Goal: Transaction & Acquisition: Purchase product/service

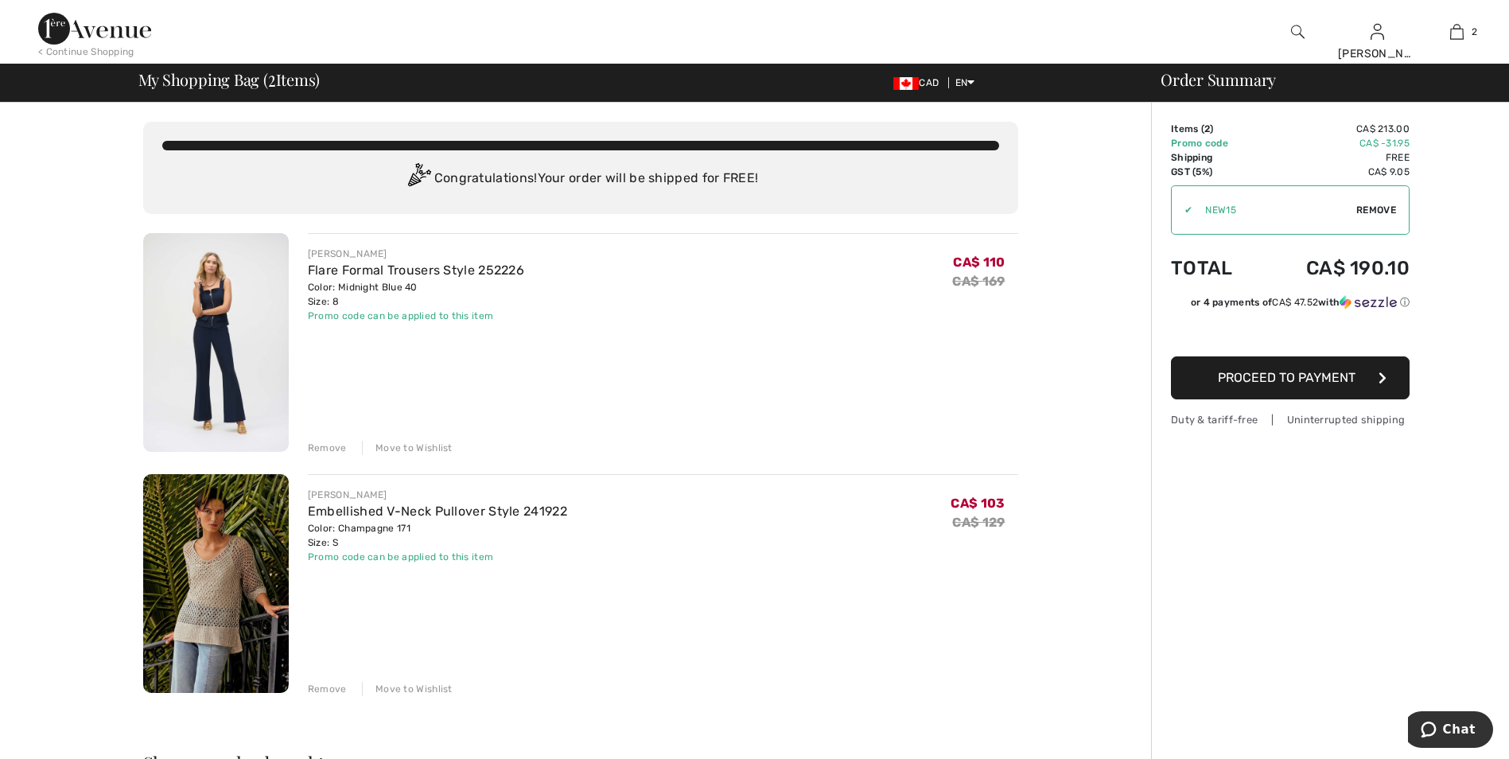
click at [332, 692] on div "Remove" at bounding box center [327, 689] width 39 height 14
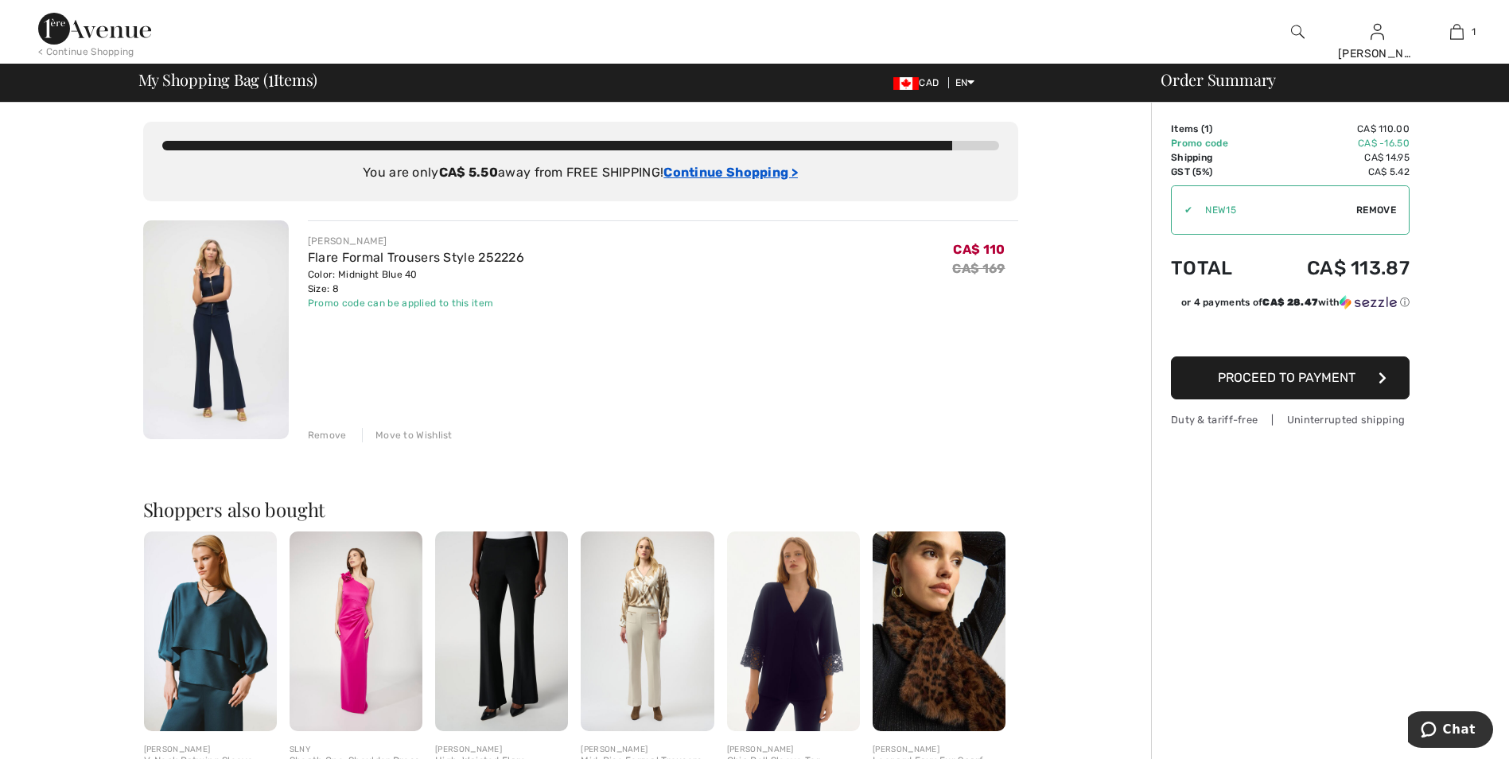
click at [767, 173] on ins "Continue Shopping >" at bounding box center [730, 172] width 134 height 15
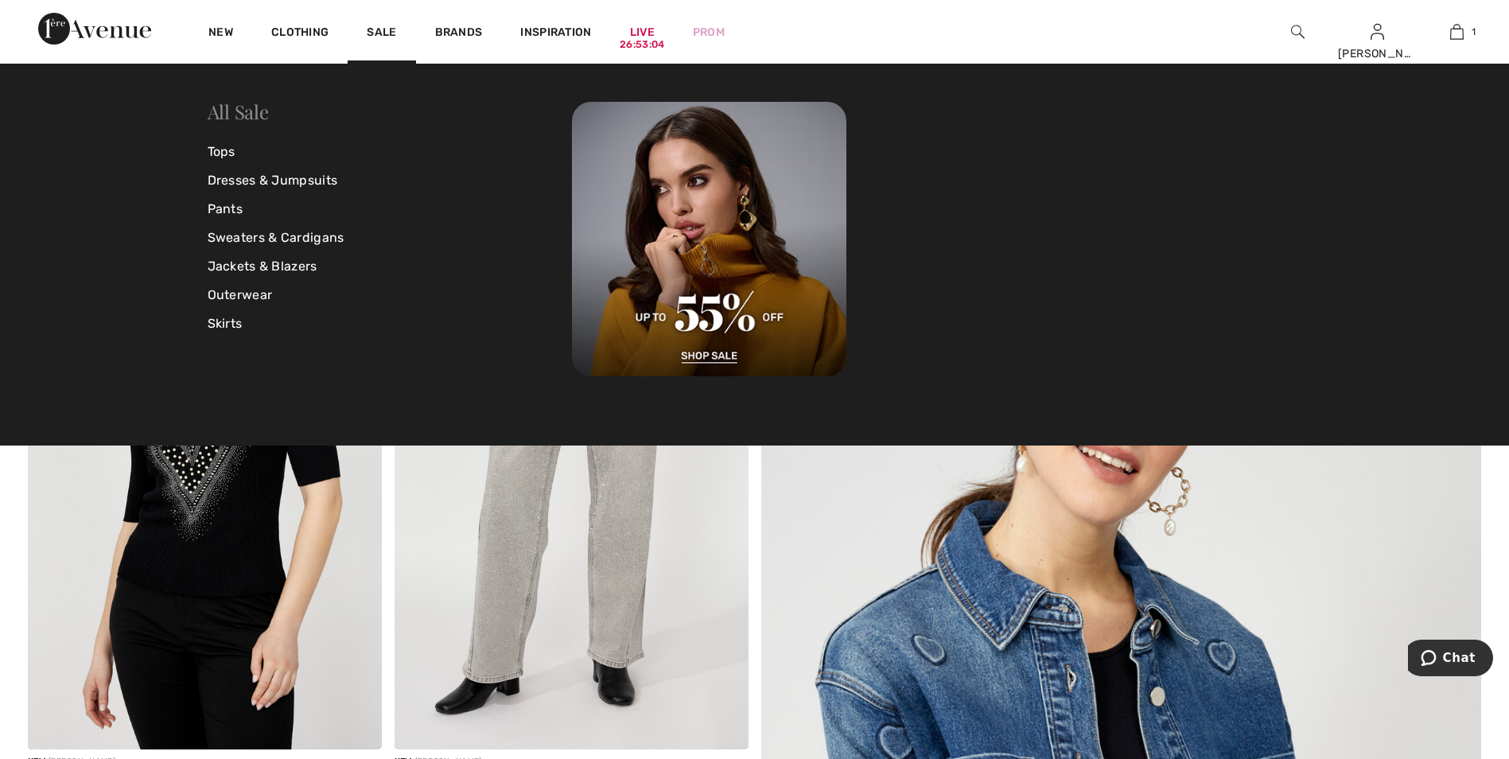
click at [244, 115] on link "All Sale" at bounding box center [238, 111] width 61 height 25
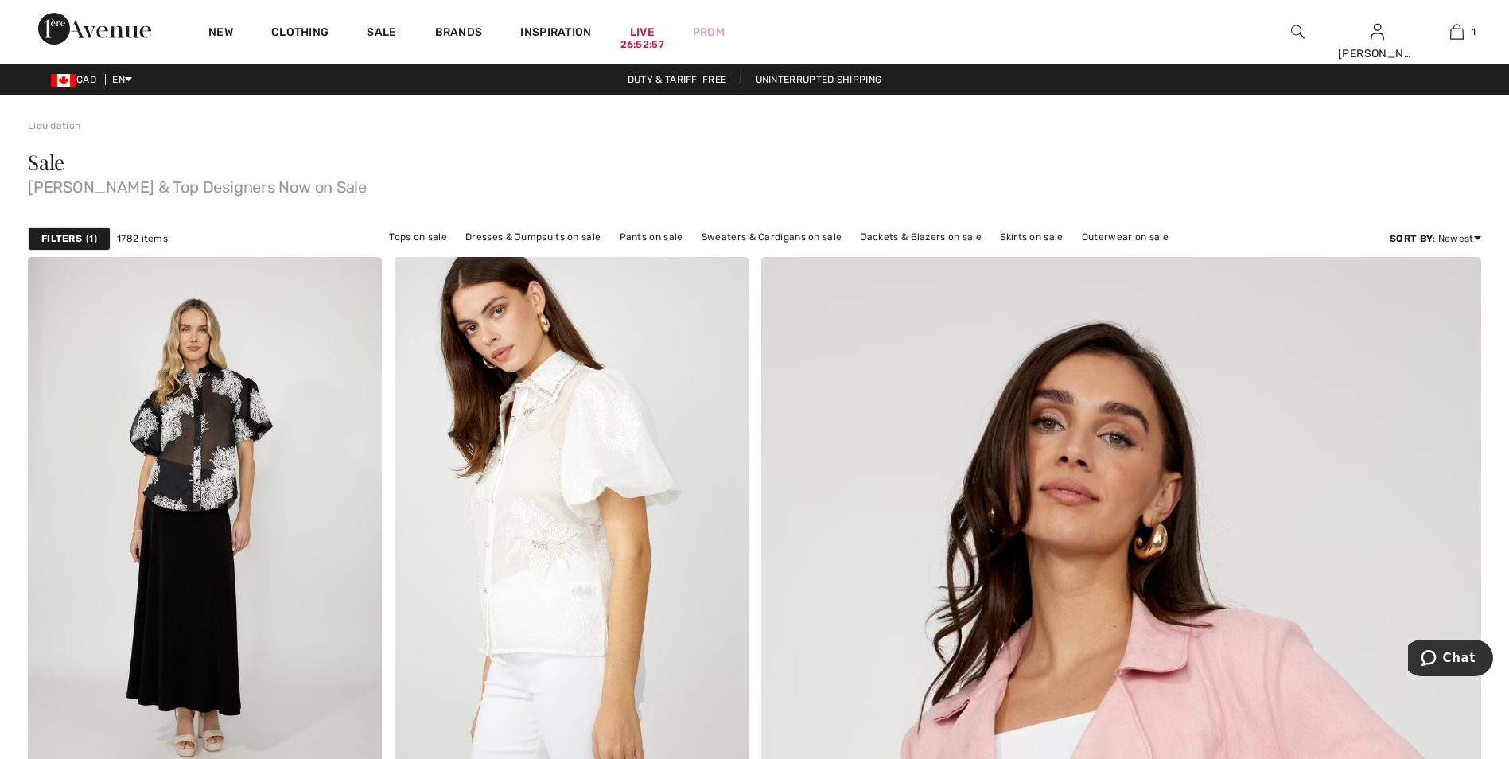
click at [87, 239] on span "1" at bounding box center [91, 238] width 11 height 14
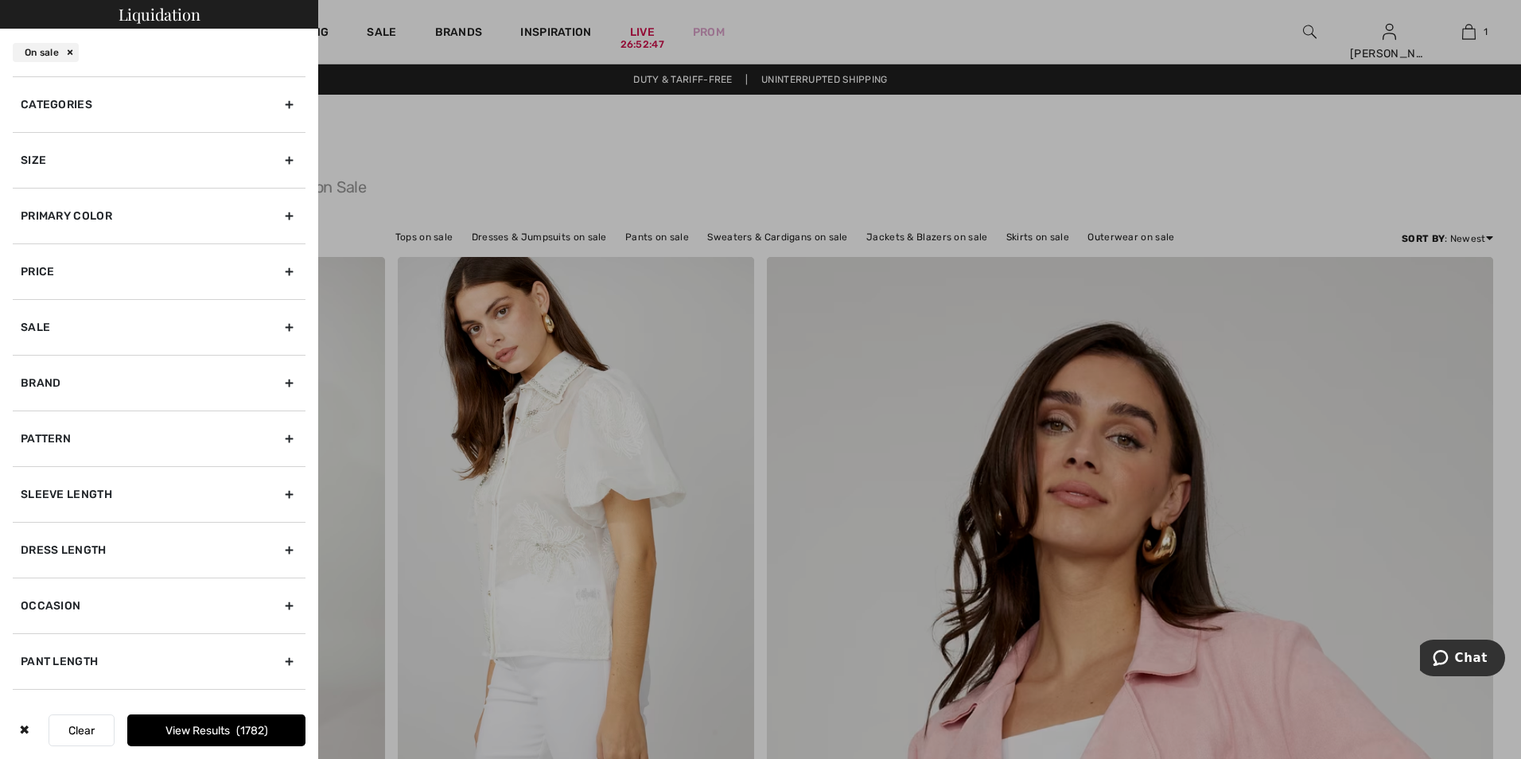
click at [1490, 236] on div at bounding box center [760, 379] width 1521 height 759
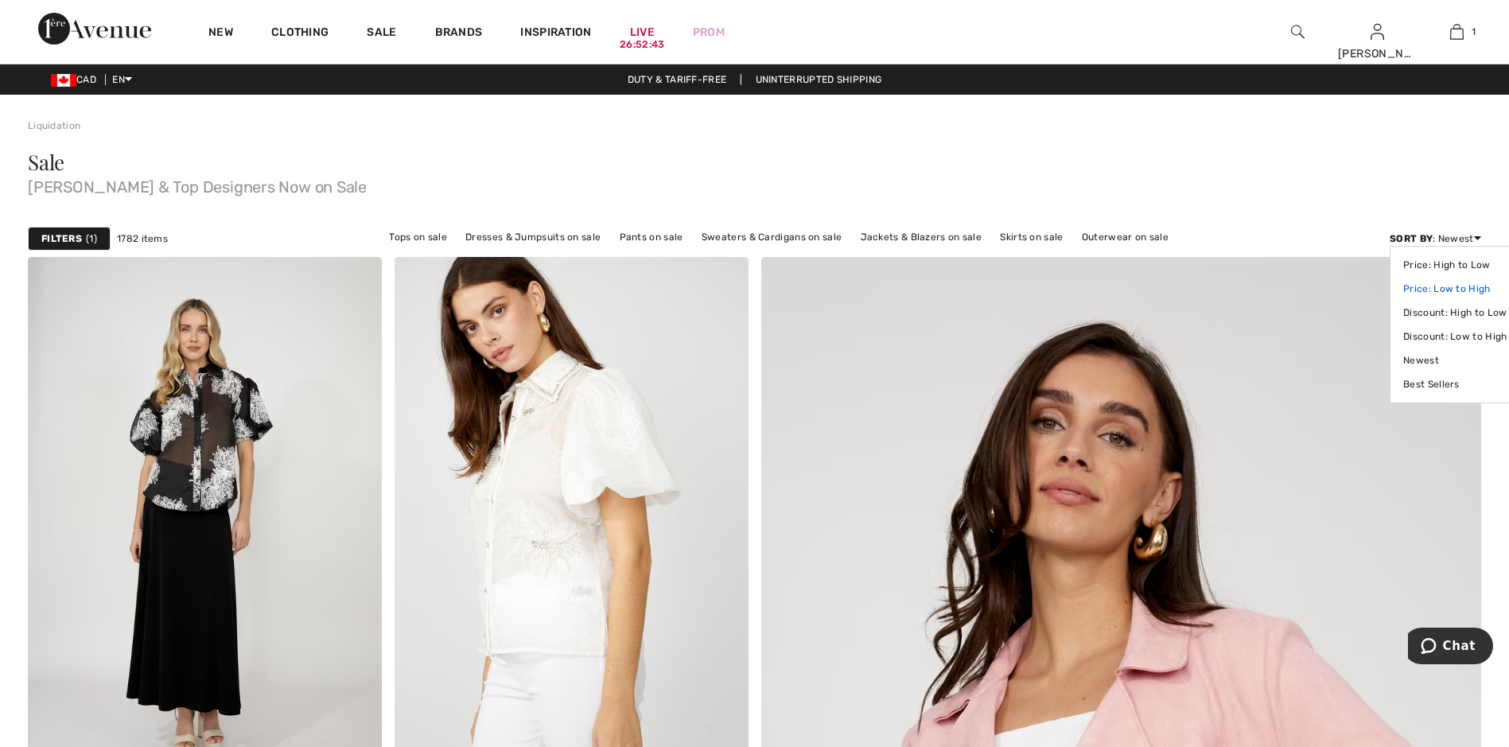
click at [1473, 291] on link "Price: Low to High" at bounding box center [1454, 289] width 103 height 24
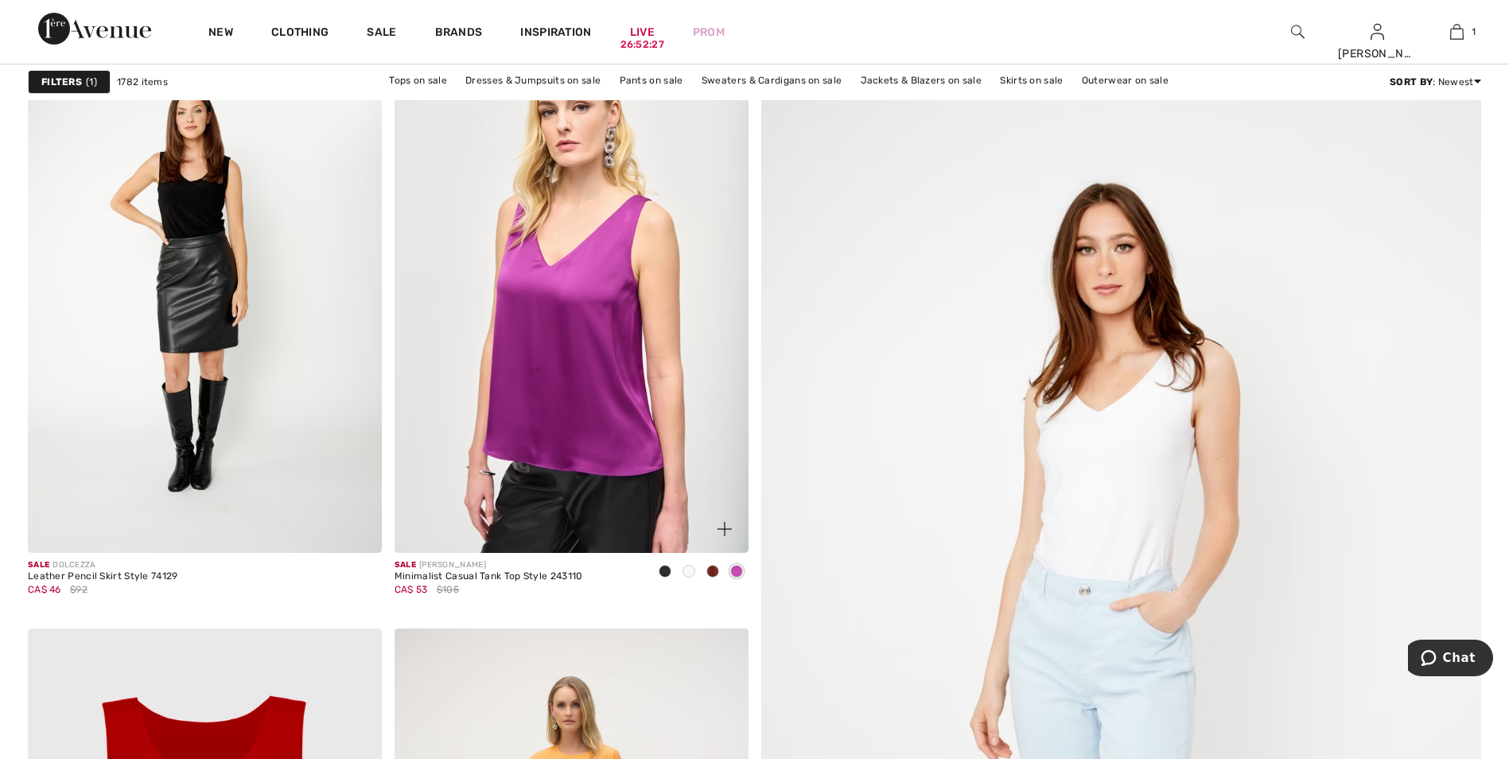
scroll to position [239, 0]
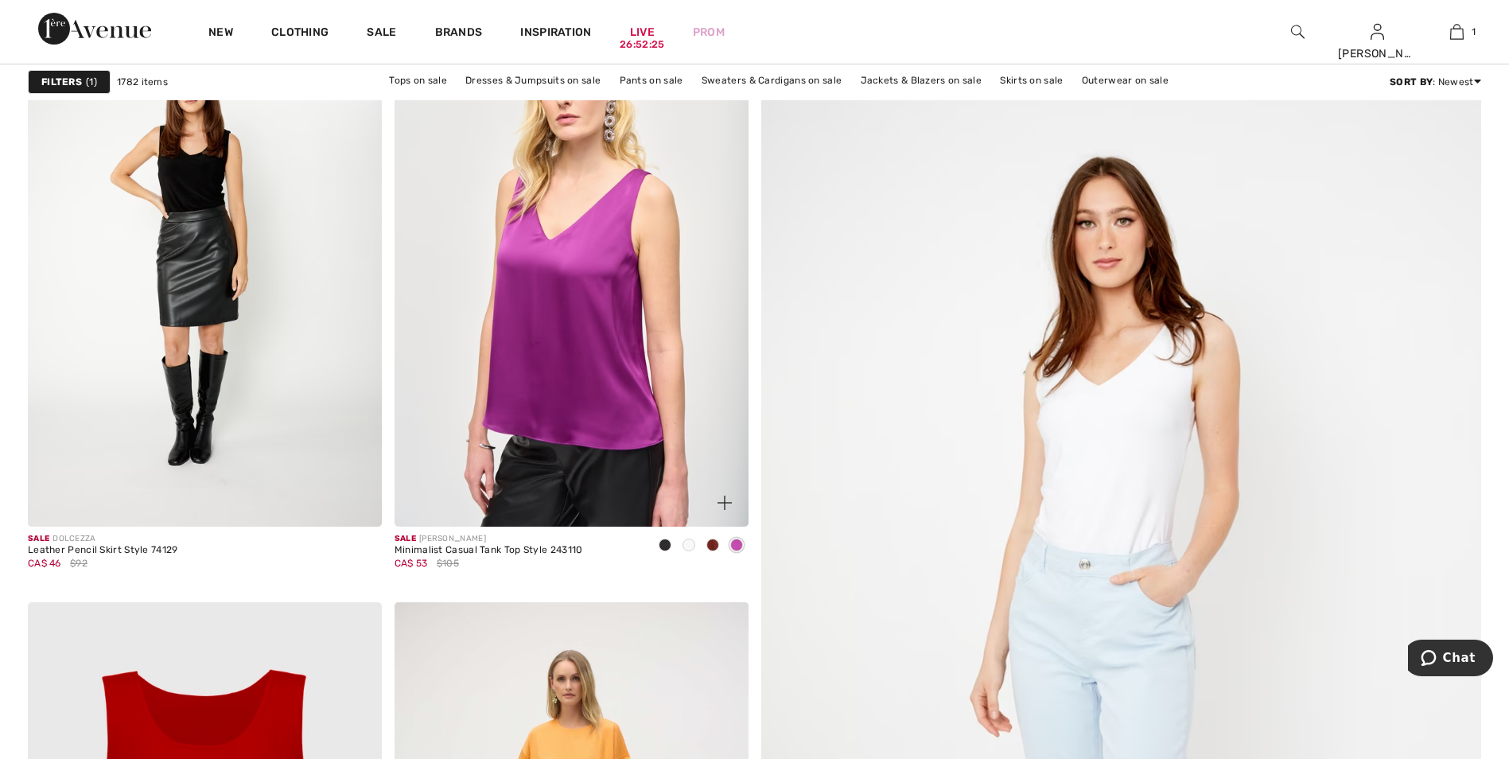
click at [573, 360] on img at bounding box center [572, 261] width 354 height 531
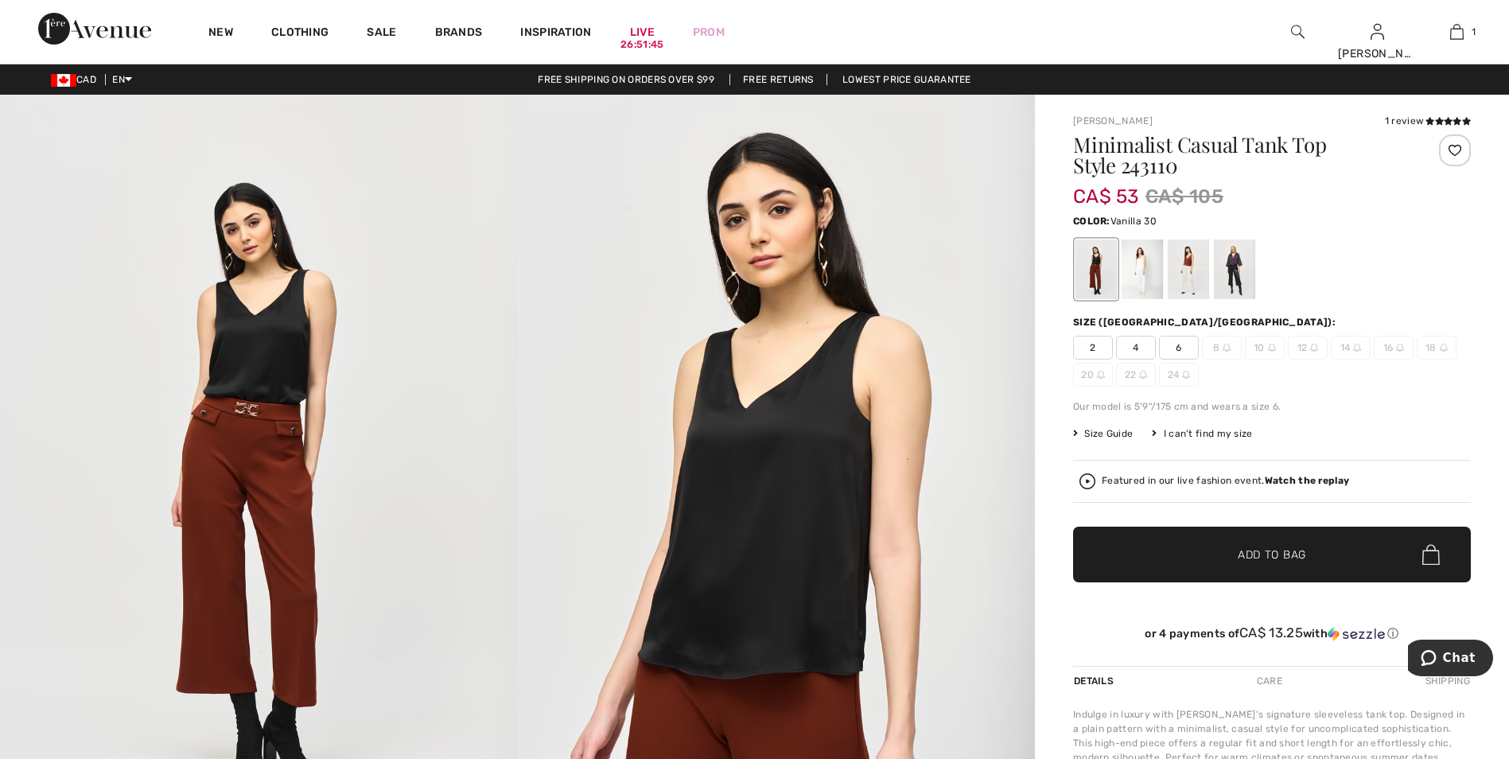
click at [1148, 280] on div at bounding box center [1141, 269] width 41 height 60
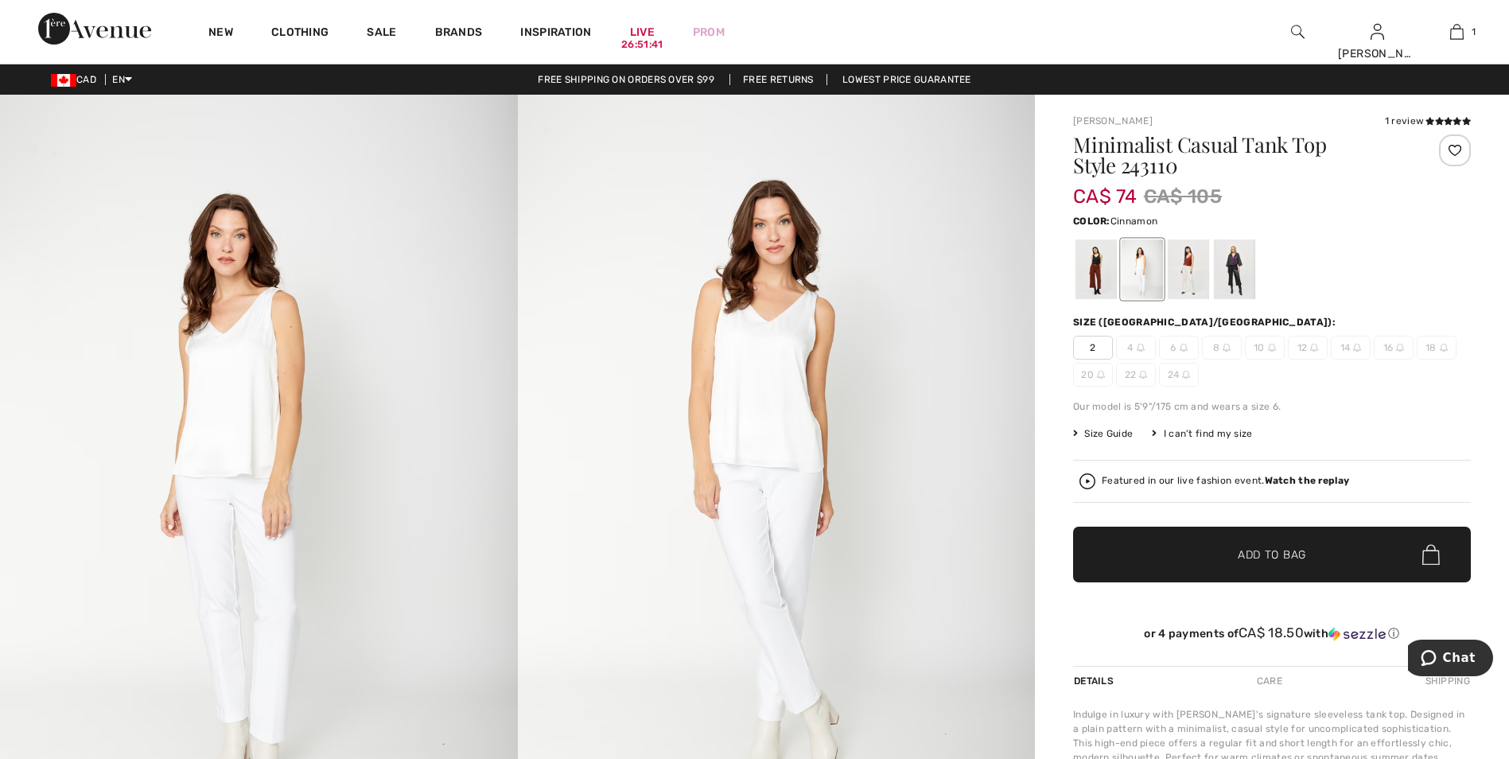
click at [1188, 279] on div at bounding box center [1188, 269] width 41 height 60
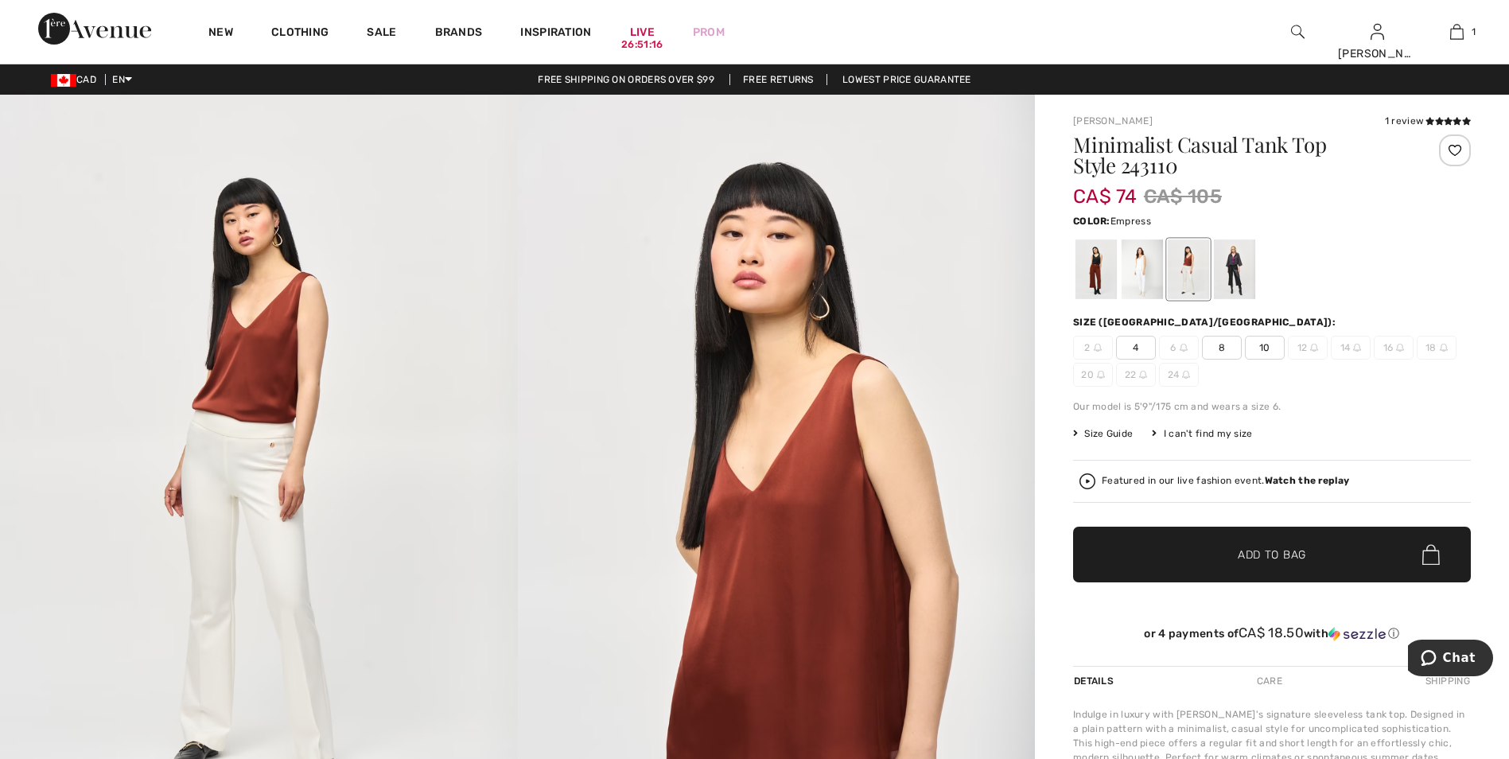
click at [1242, 278] on div at bounding box center [1234, 269] width 41 height 60
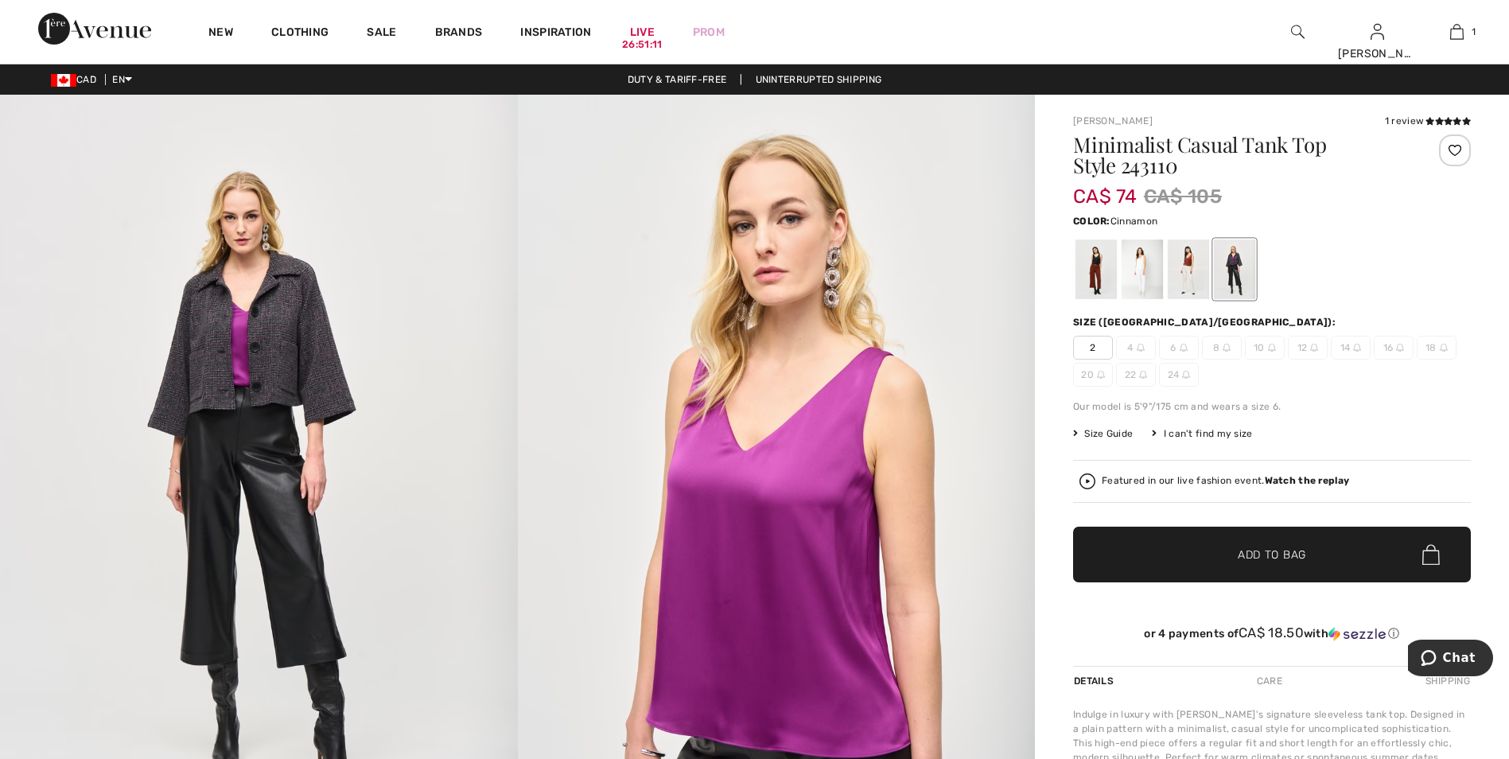
click at [1187, 274] on div at bounding box center [1188, 269] width 41 height 60
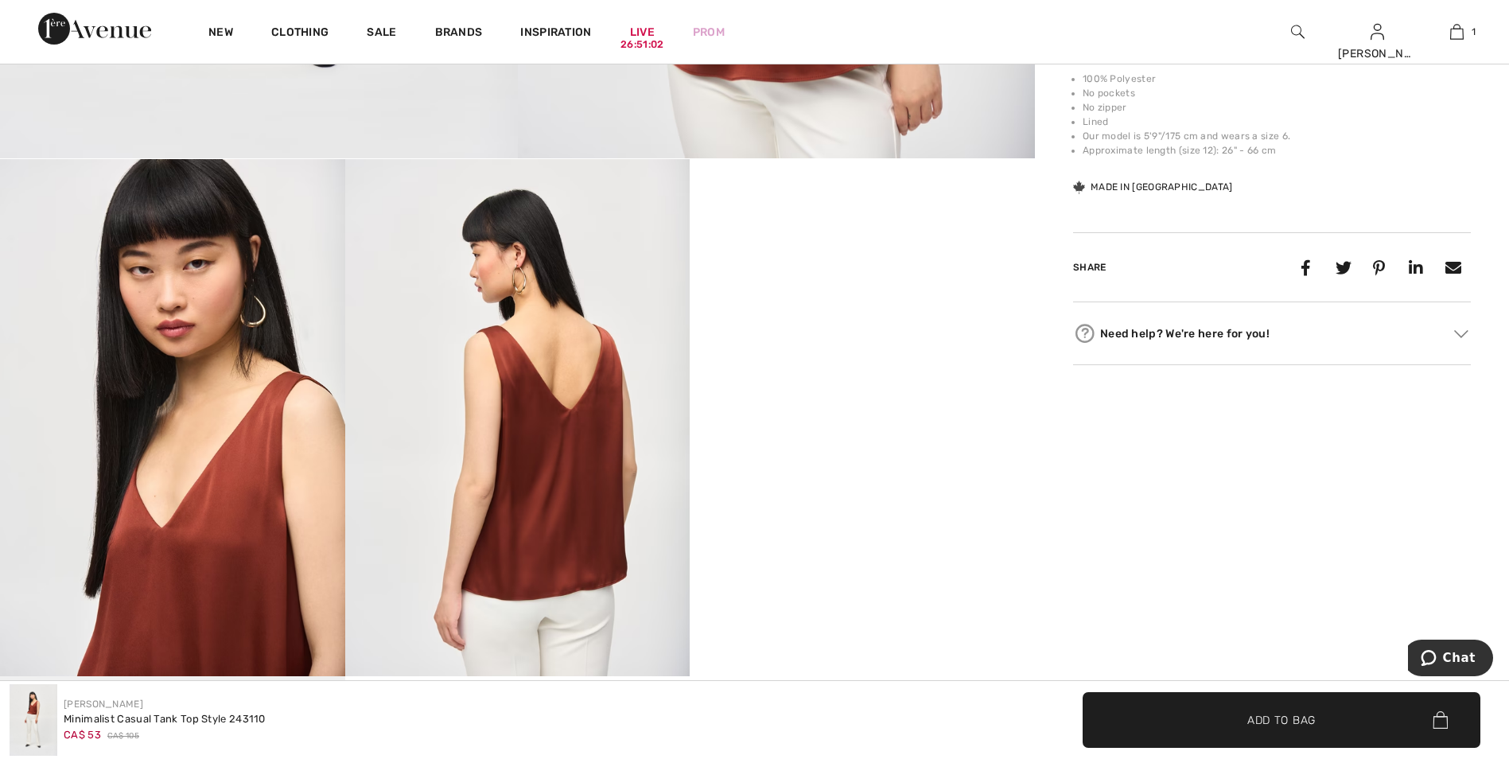
scroll to position [716, 0]
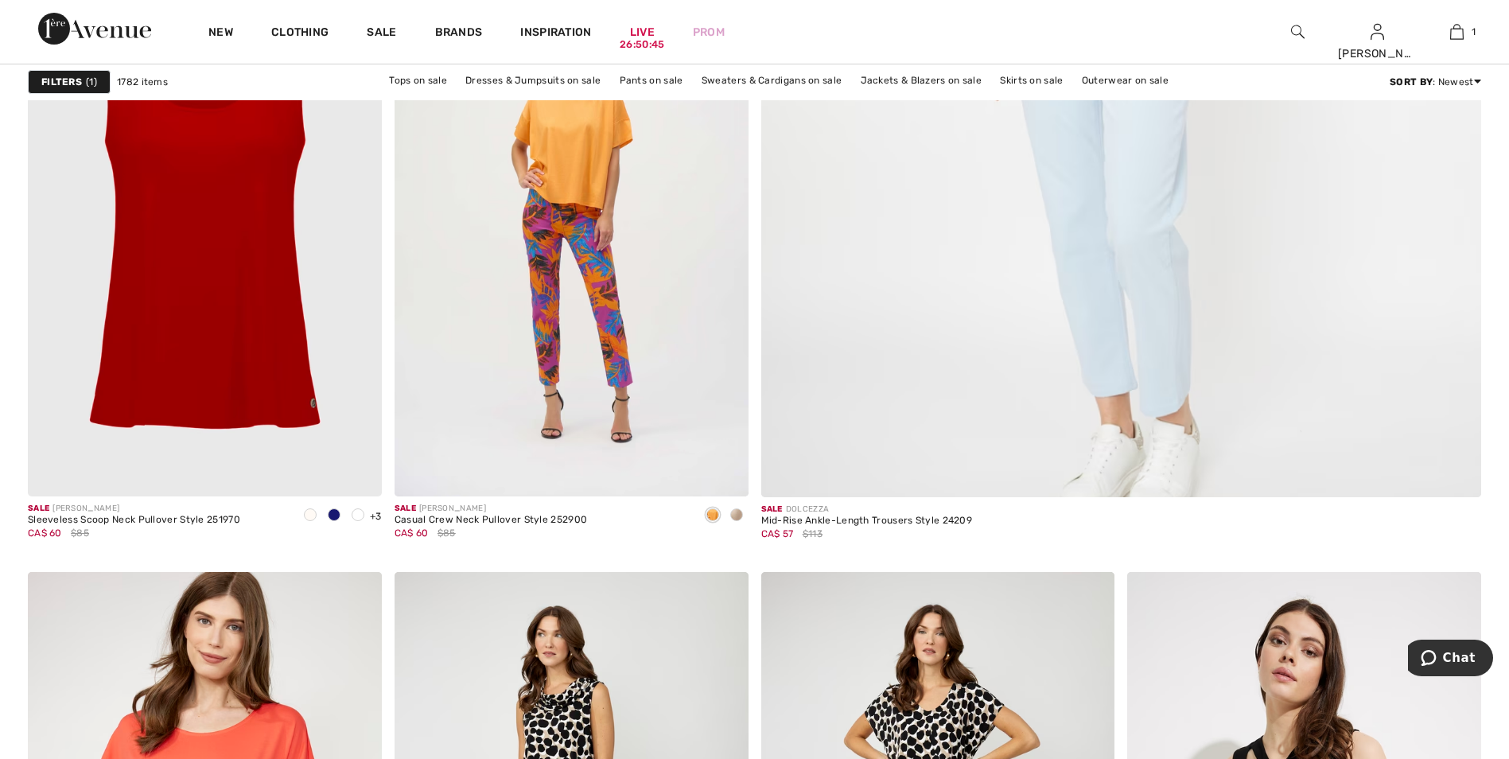
scroll to position [795, 0]
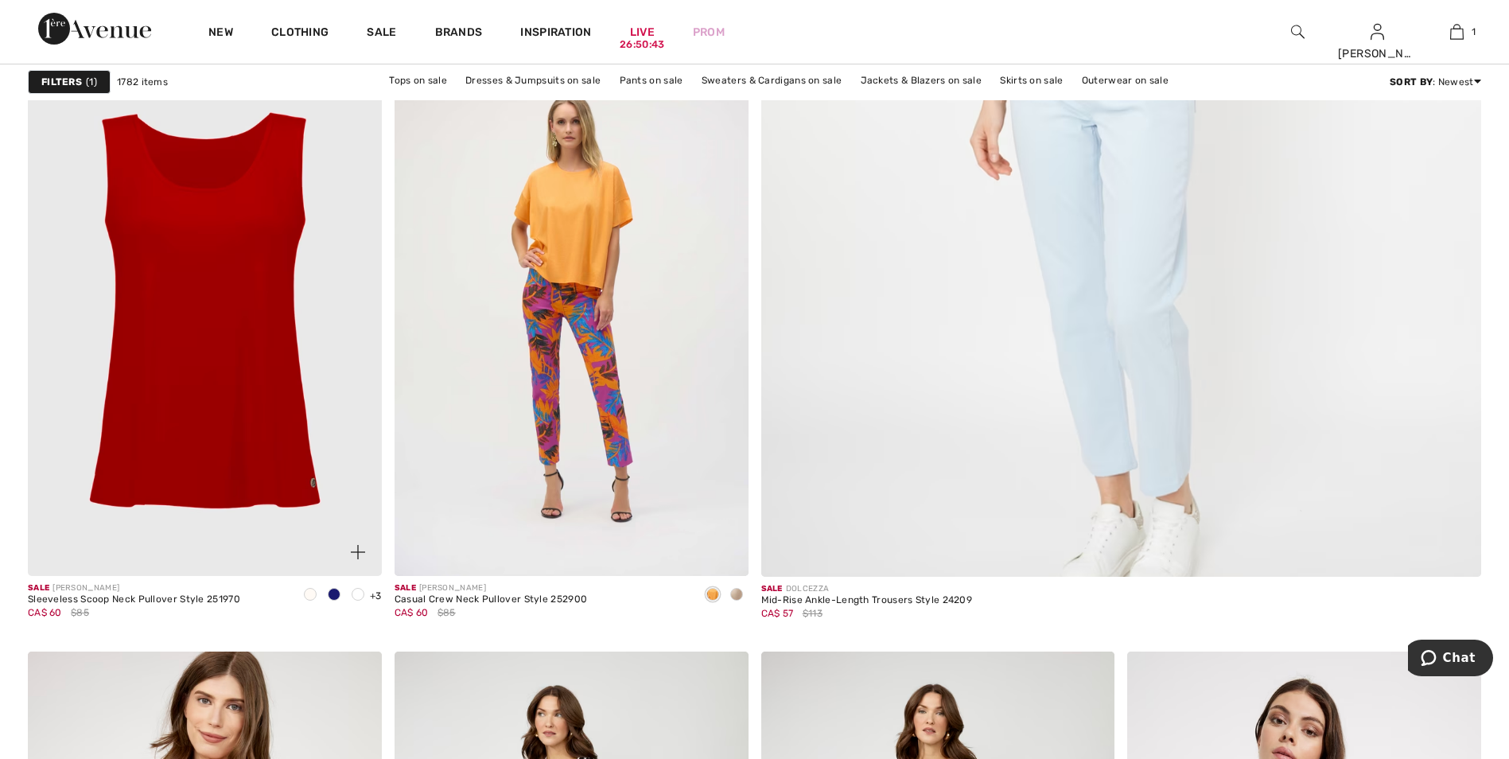
click at [235, 375] on img at bounding box center [205, 310] width 354 height 531
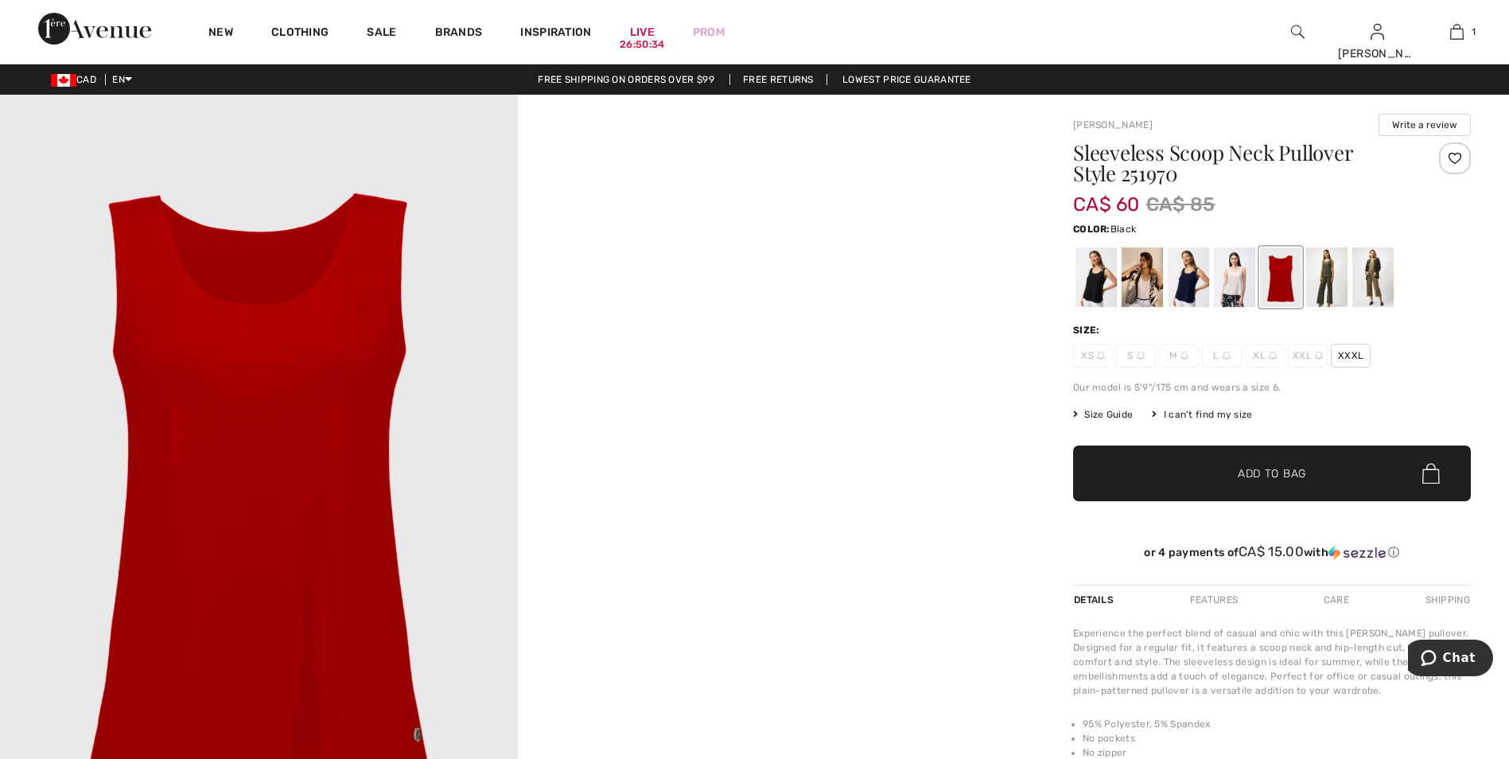
click at [1095, 289] on div at bounding box center [1095, 277] width 41 height 60
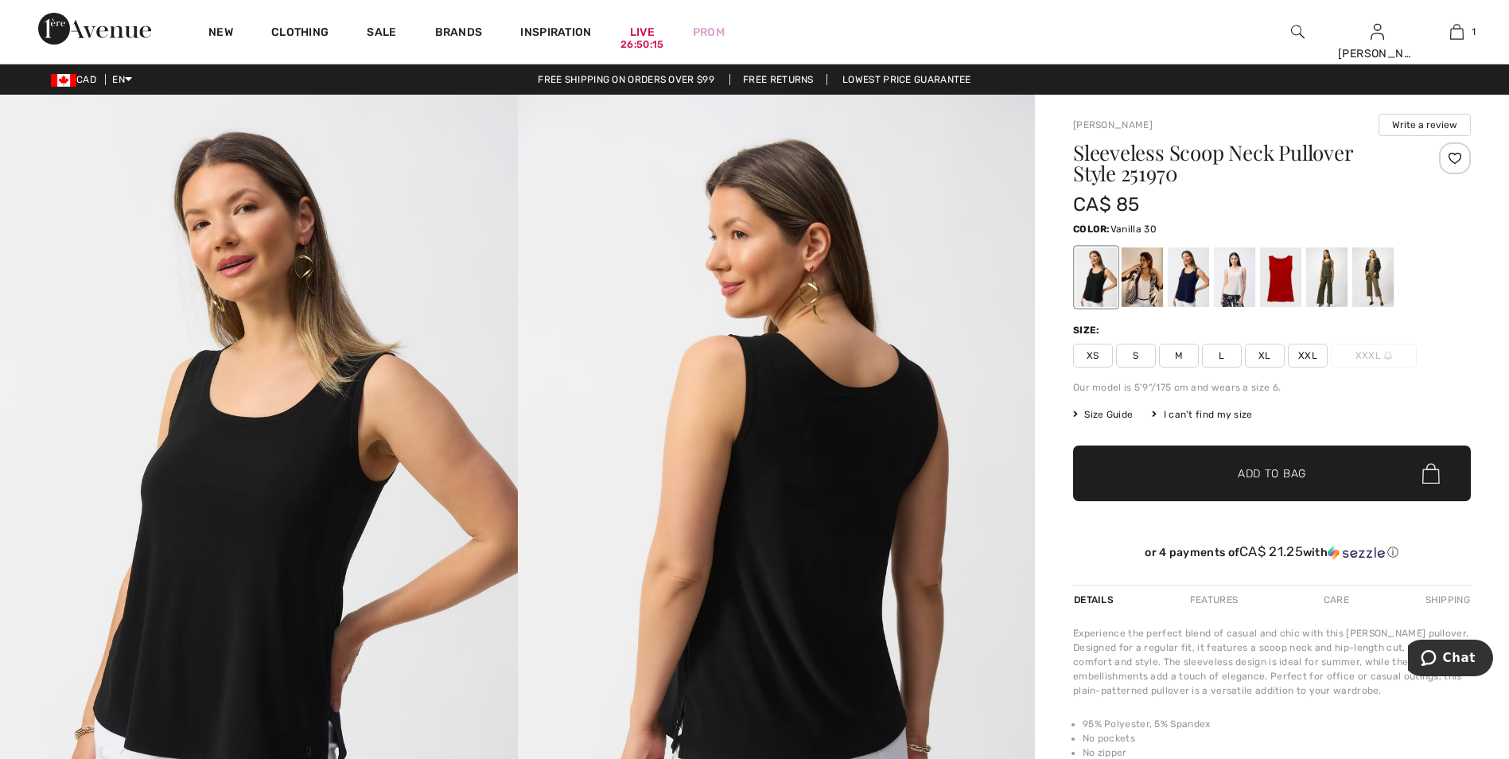
click at [1147, 296] on div at bounding box center [1141, 277] width 41 height 60
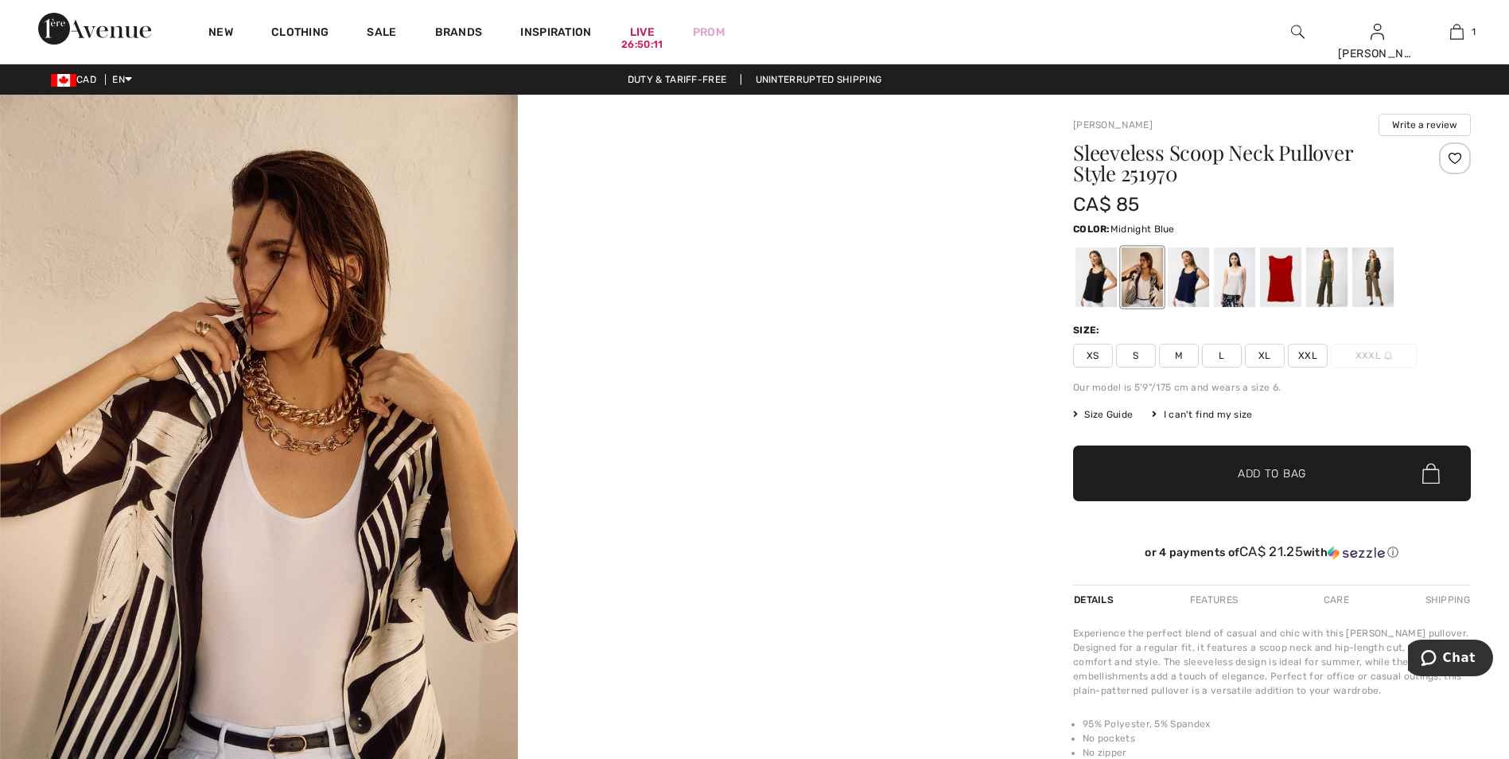
click at [1186, 296] on div at bounding box center [1188, 277] width 41 height 60
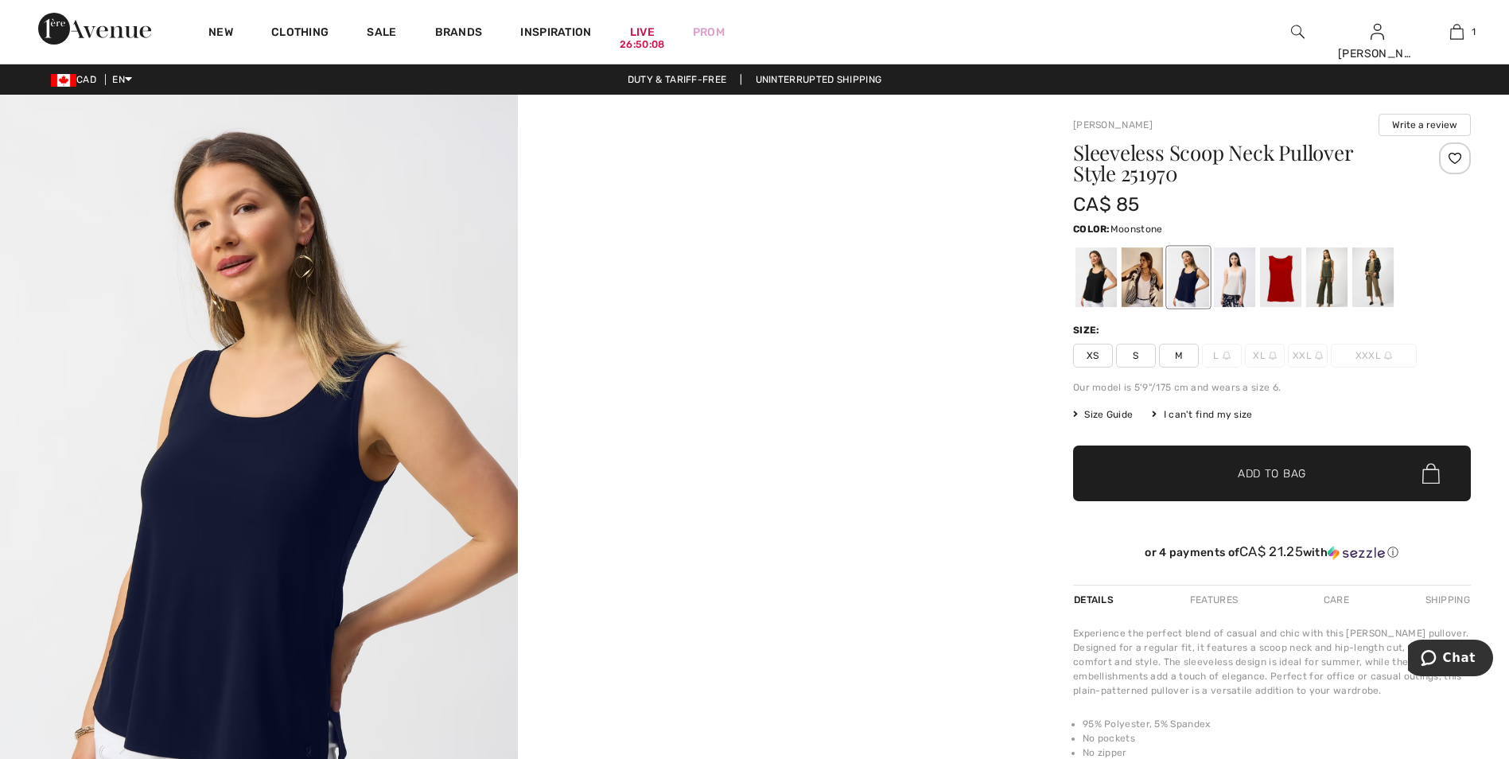
click at [1234, 294] on div at bounding box center [1234, 277] width 41 height 60
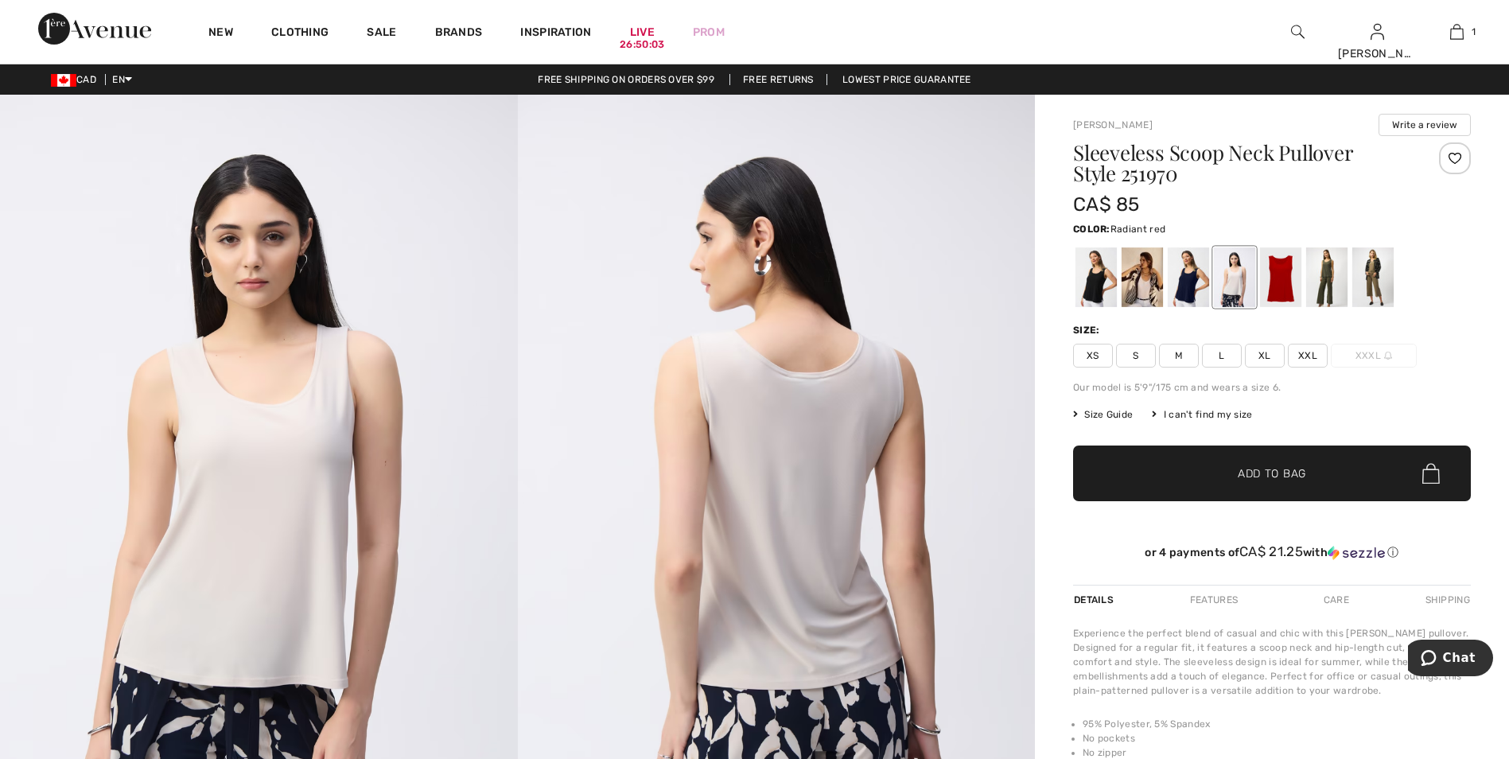
click at [1282, 293] on div at bounding box center [1280, 277] width 41 height 60
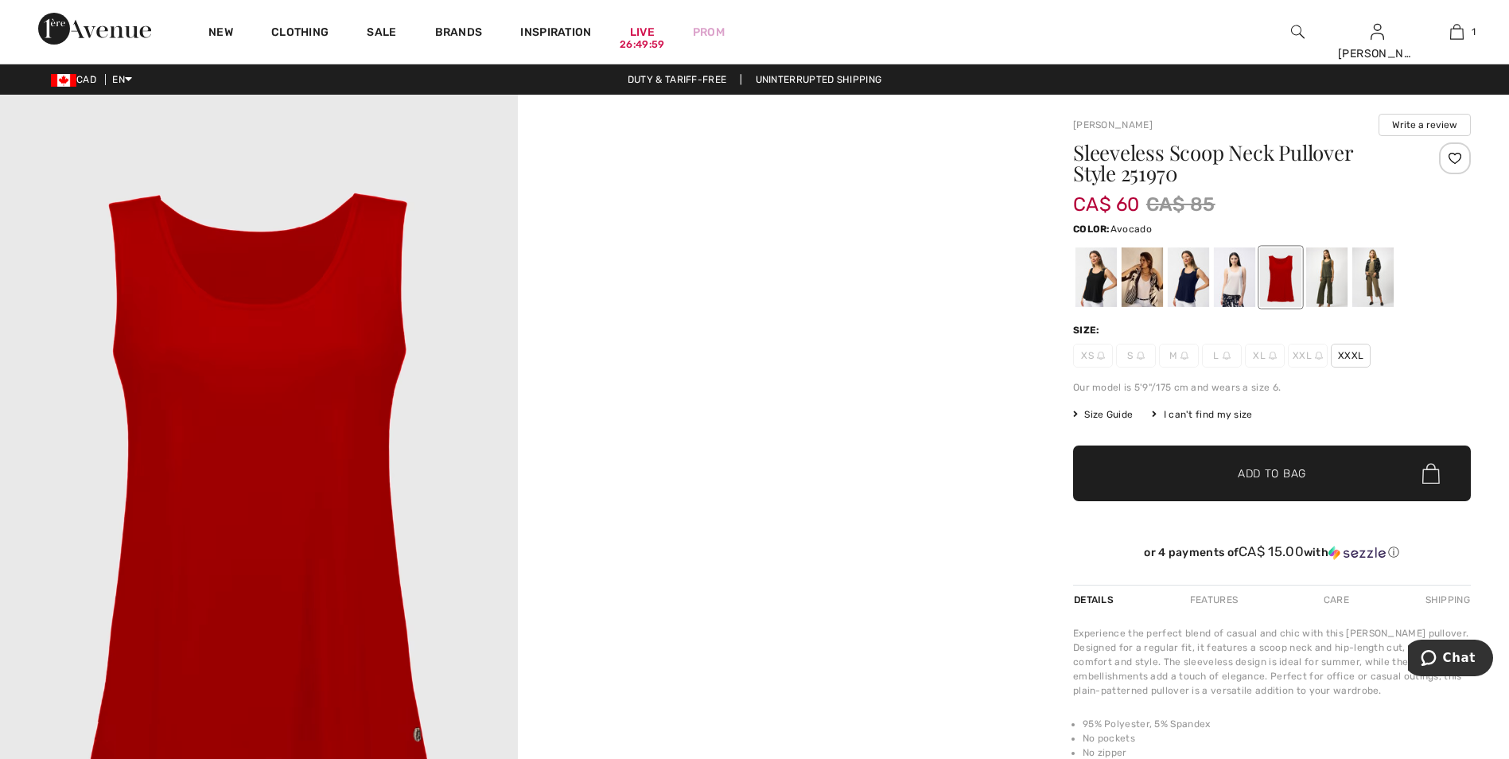
click at [1333, 287] on div at bounding box center [1326, 277] width 41 height 60
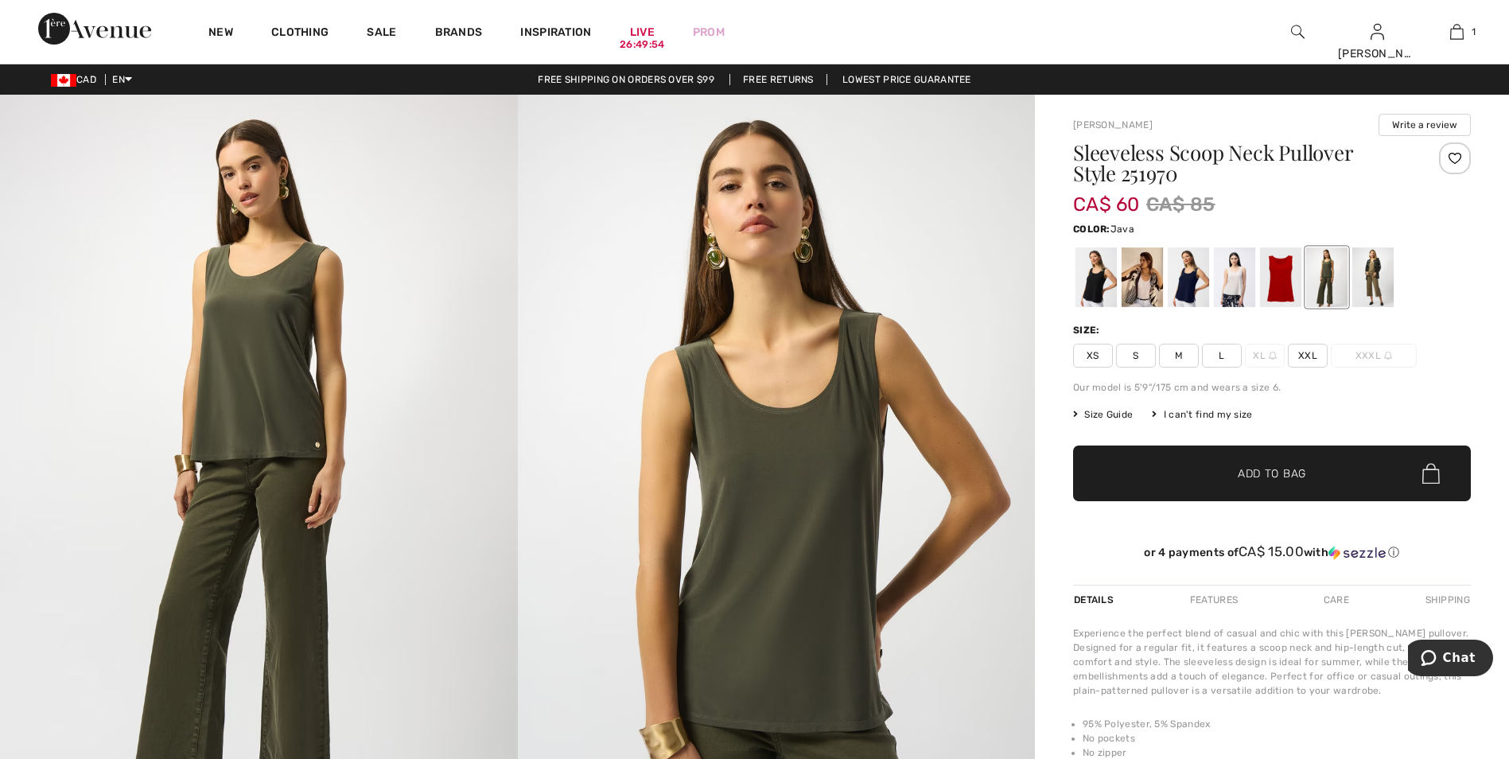
click at [1366, 287] on div at bounding box center [1372, 277] width 41 height 60
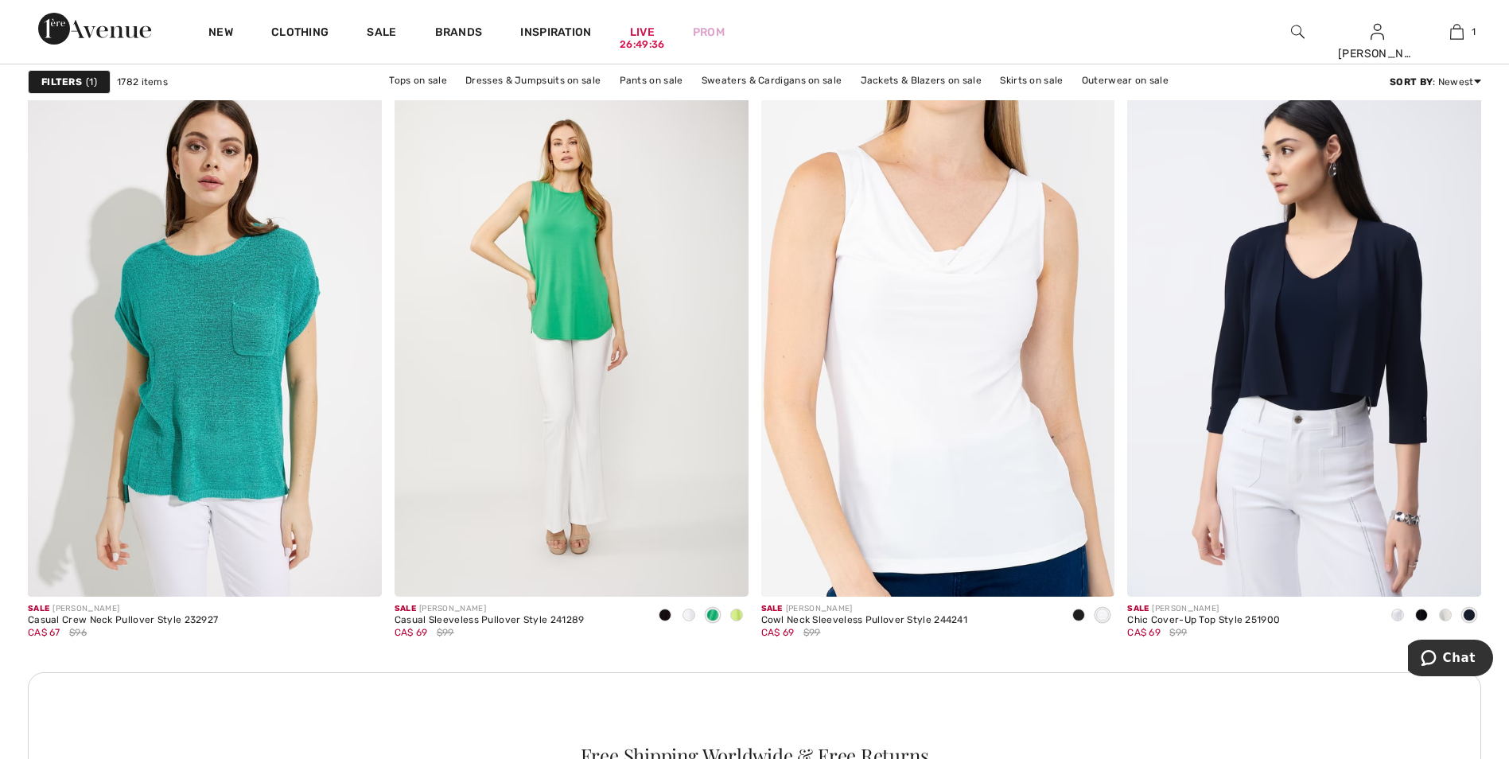
scroll to position [1988, 0]
click at [581, 298] on img at bounding box center [572, 329] width 354 height 531
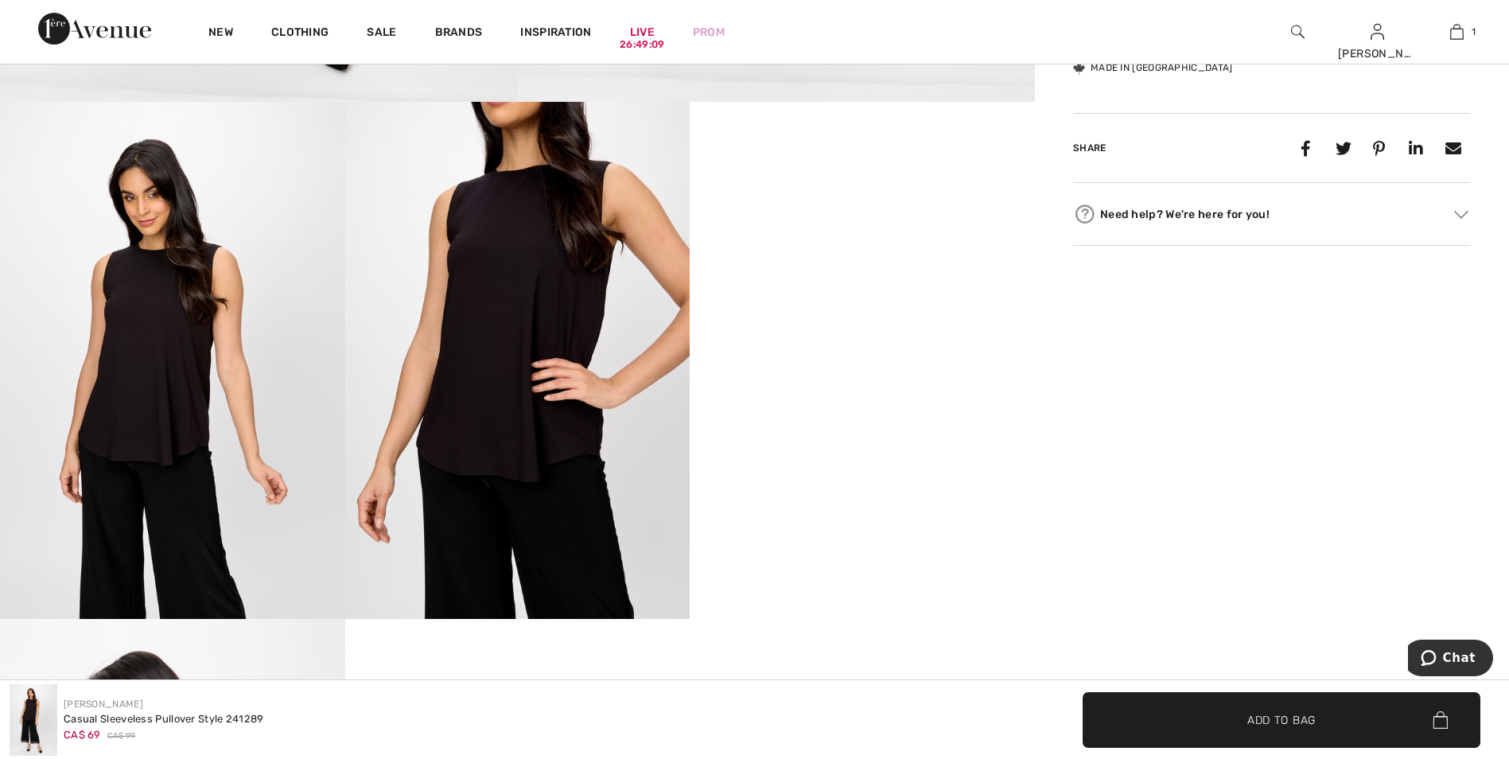
scroll to position [636, 0]
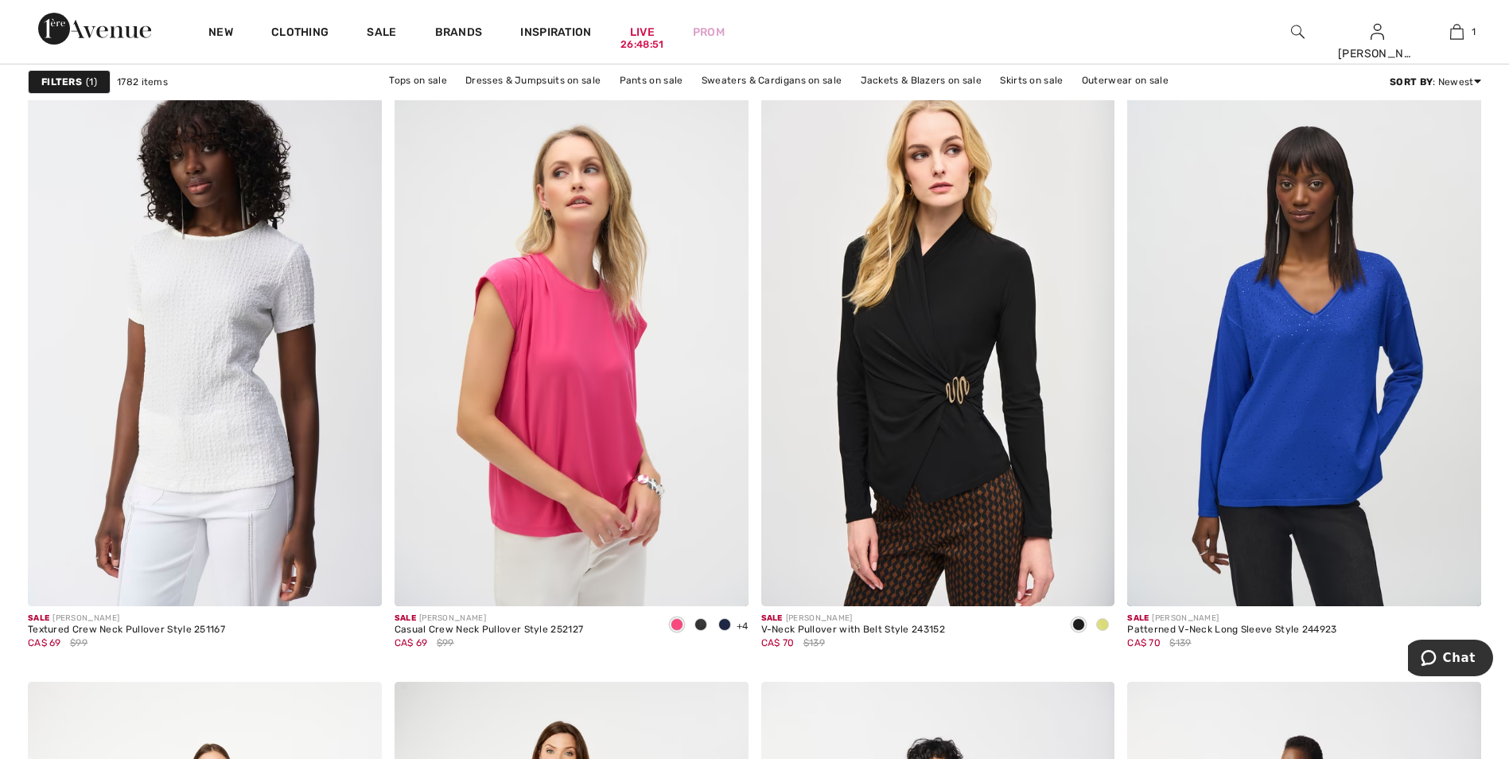
scroll to position [2784, 0]
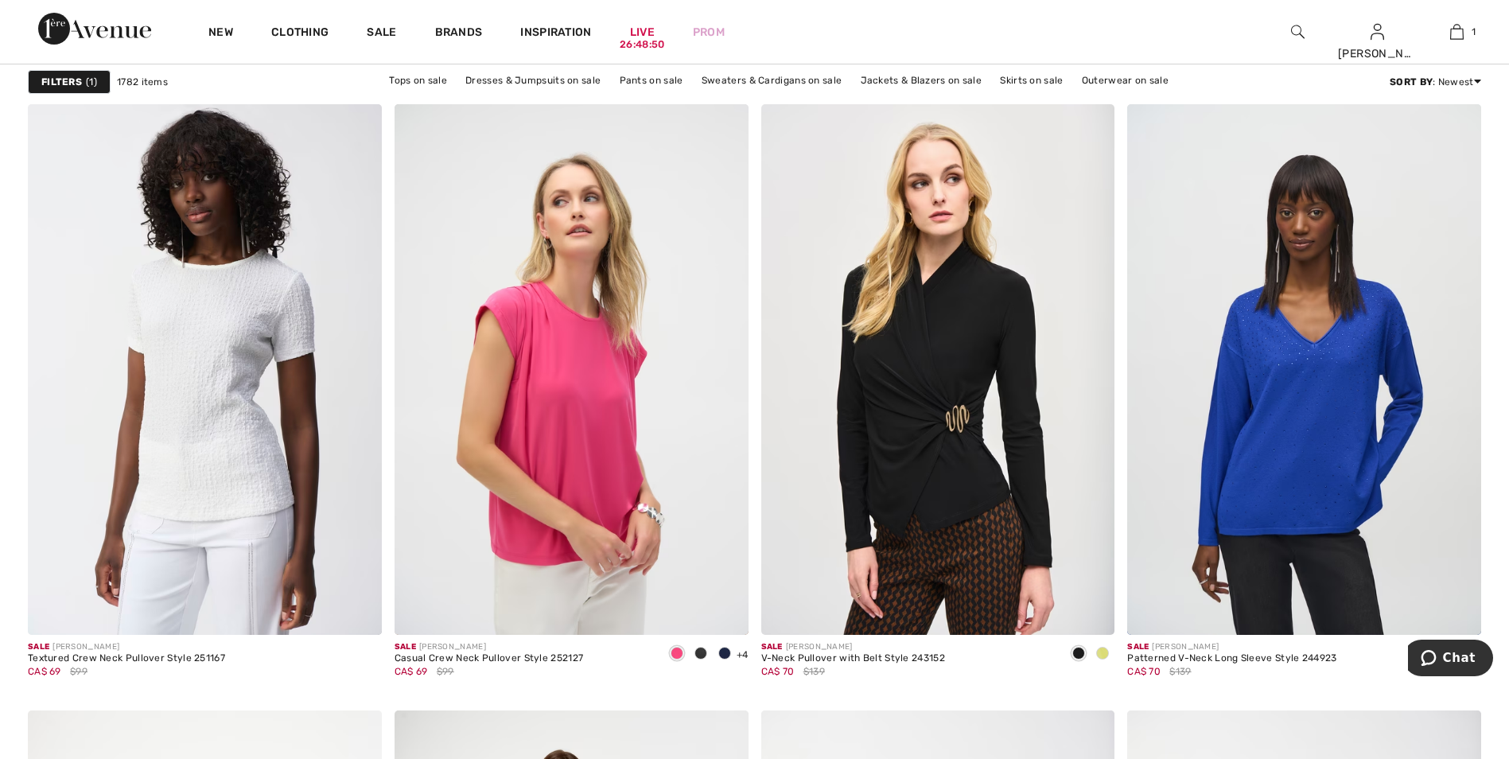
click at [957, 422] on img at bounding box center [938, 369] width 354 height 531
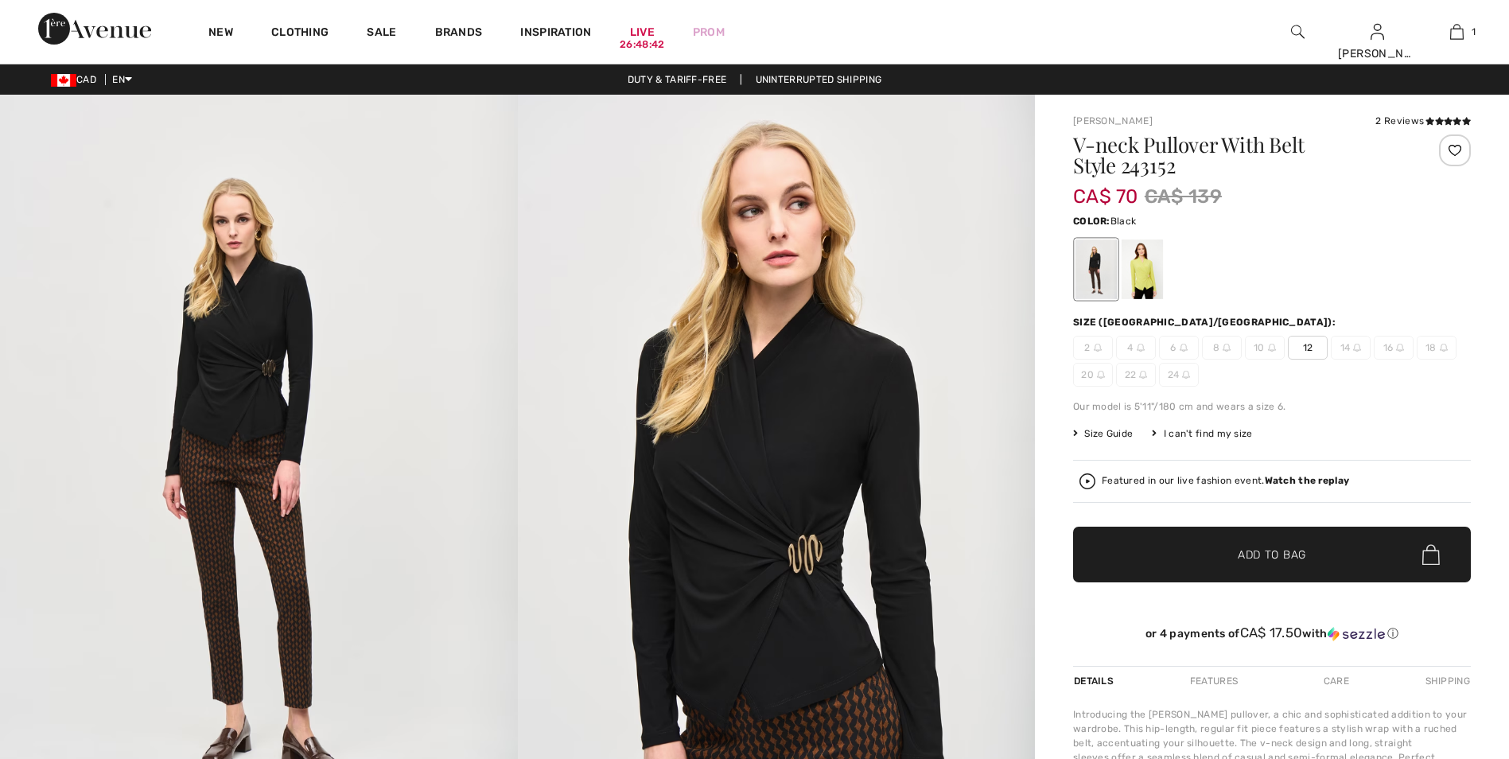
click at [1144, 278] on div at bounding box center [1141, 269] width 41 height 60
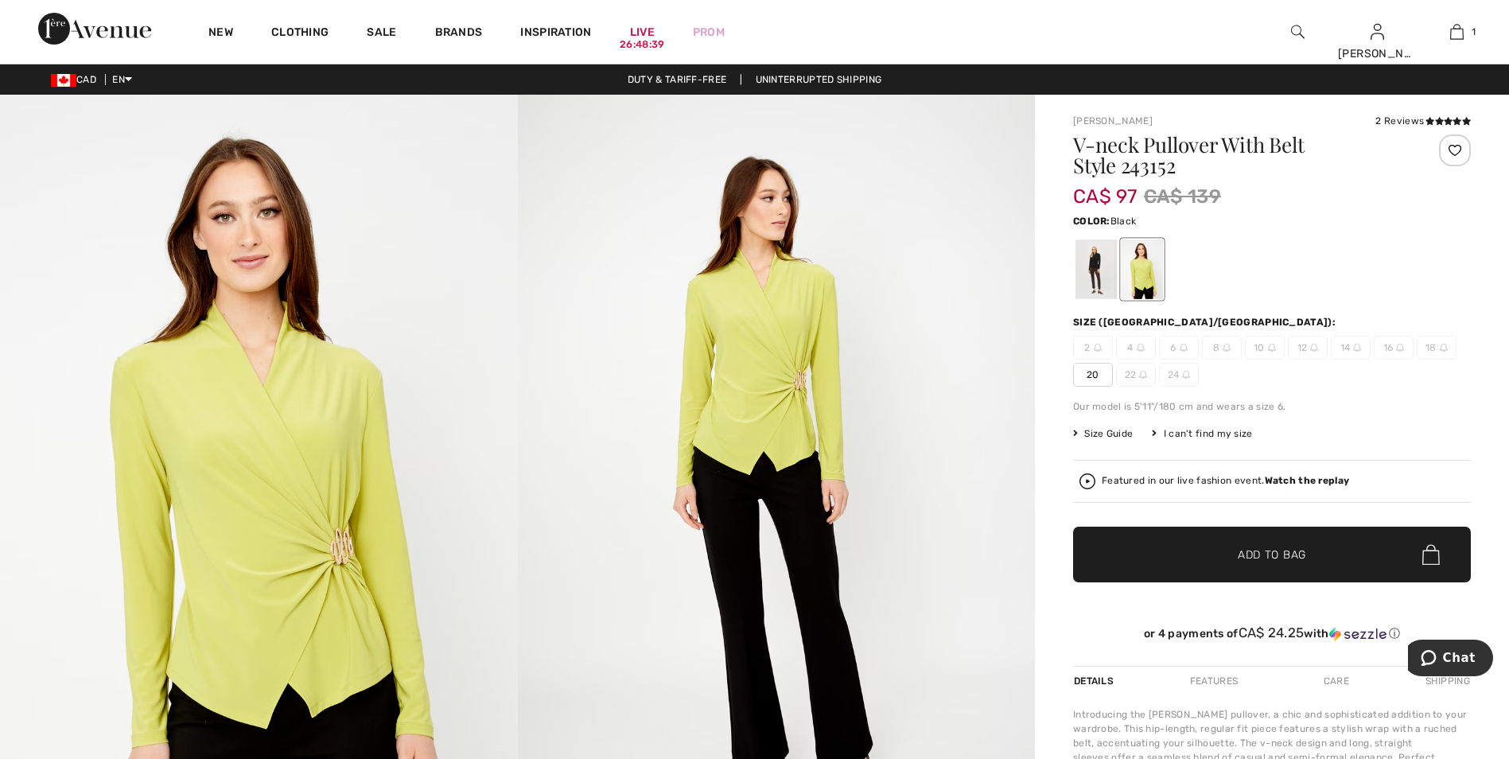
click at [1099, 280] on div at bounding box center [1095, 269] width 41 height 60
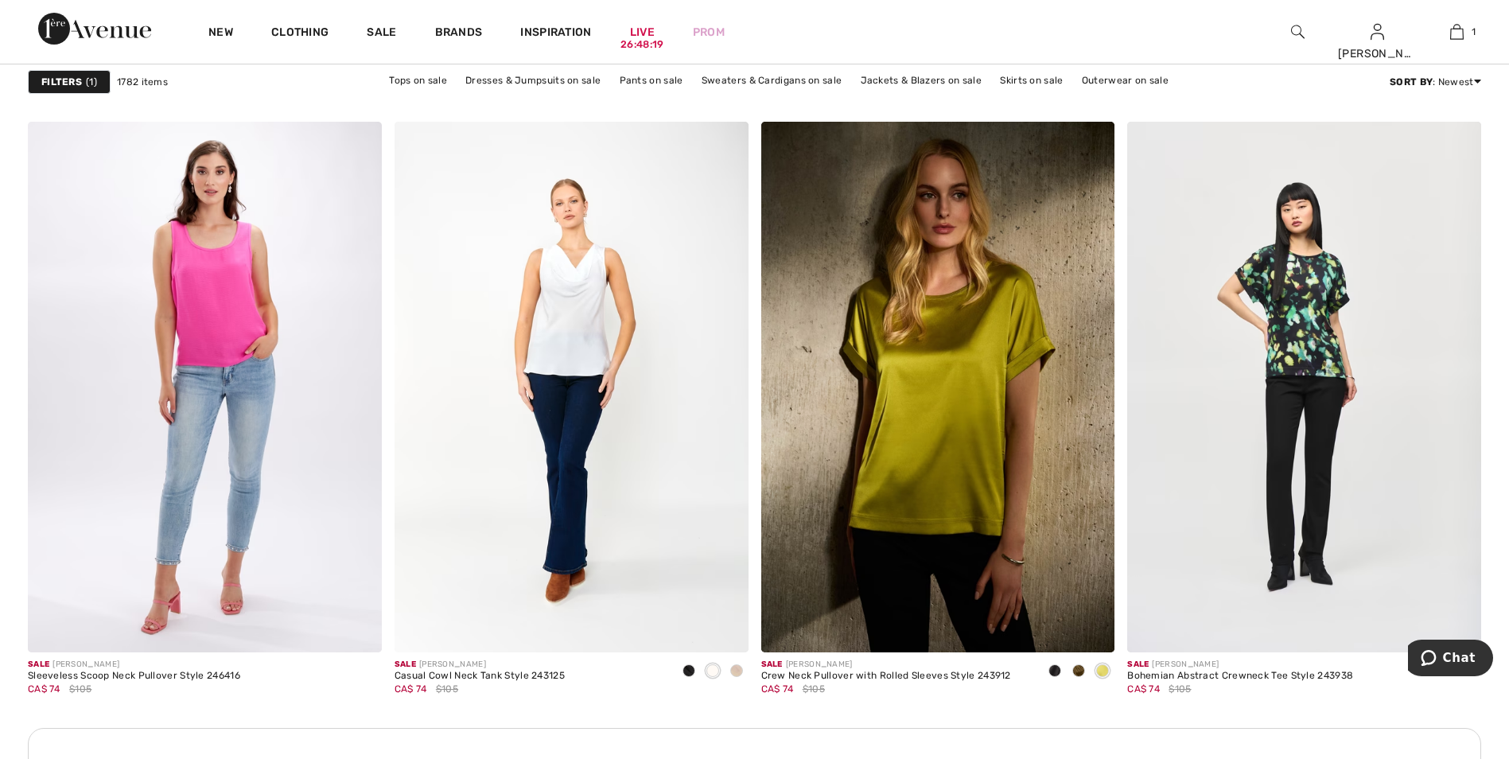
scroll to position [3977, 0]
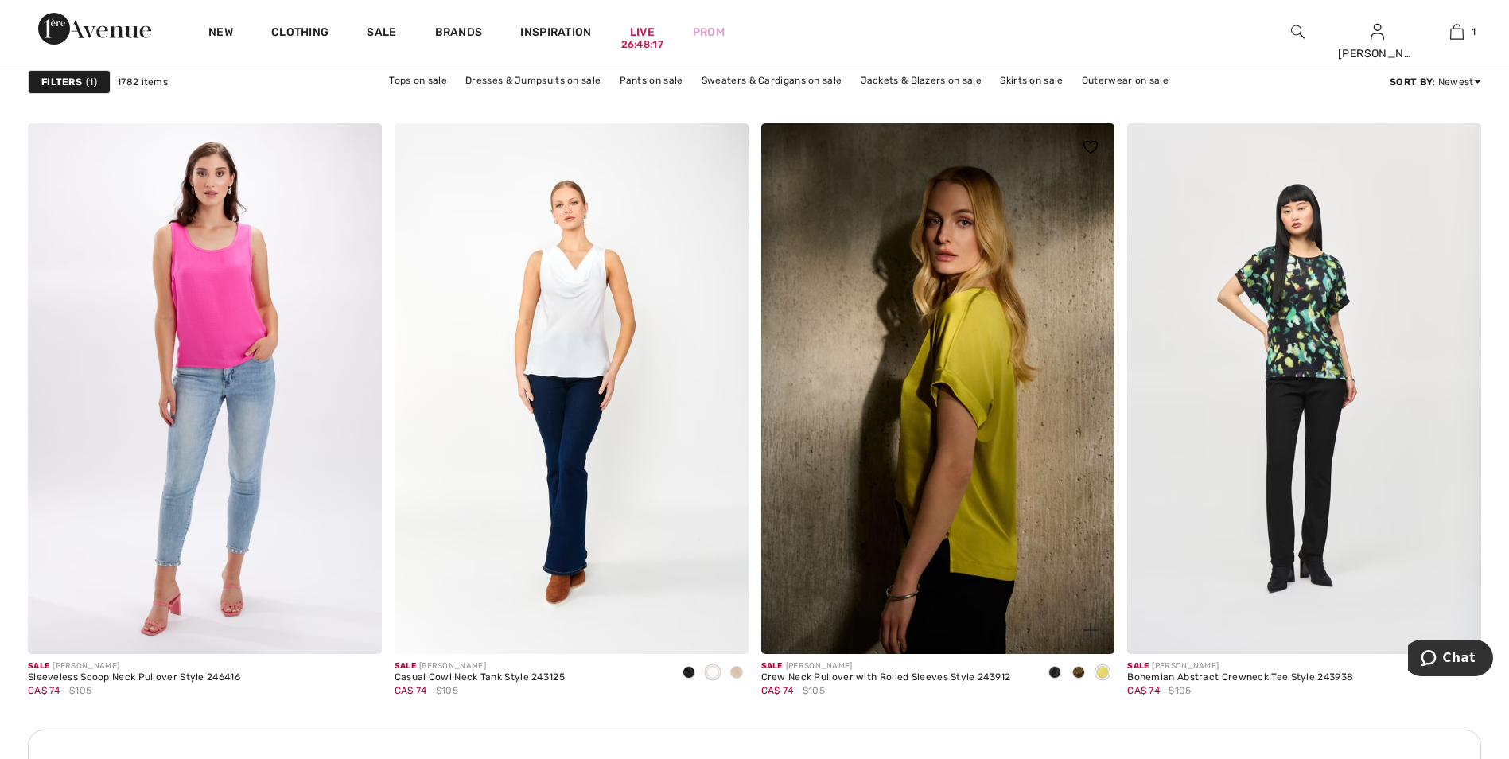
click at [974, 475] on img at bounding box center [938, 388] width 354 height 531
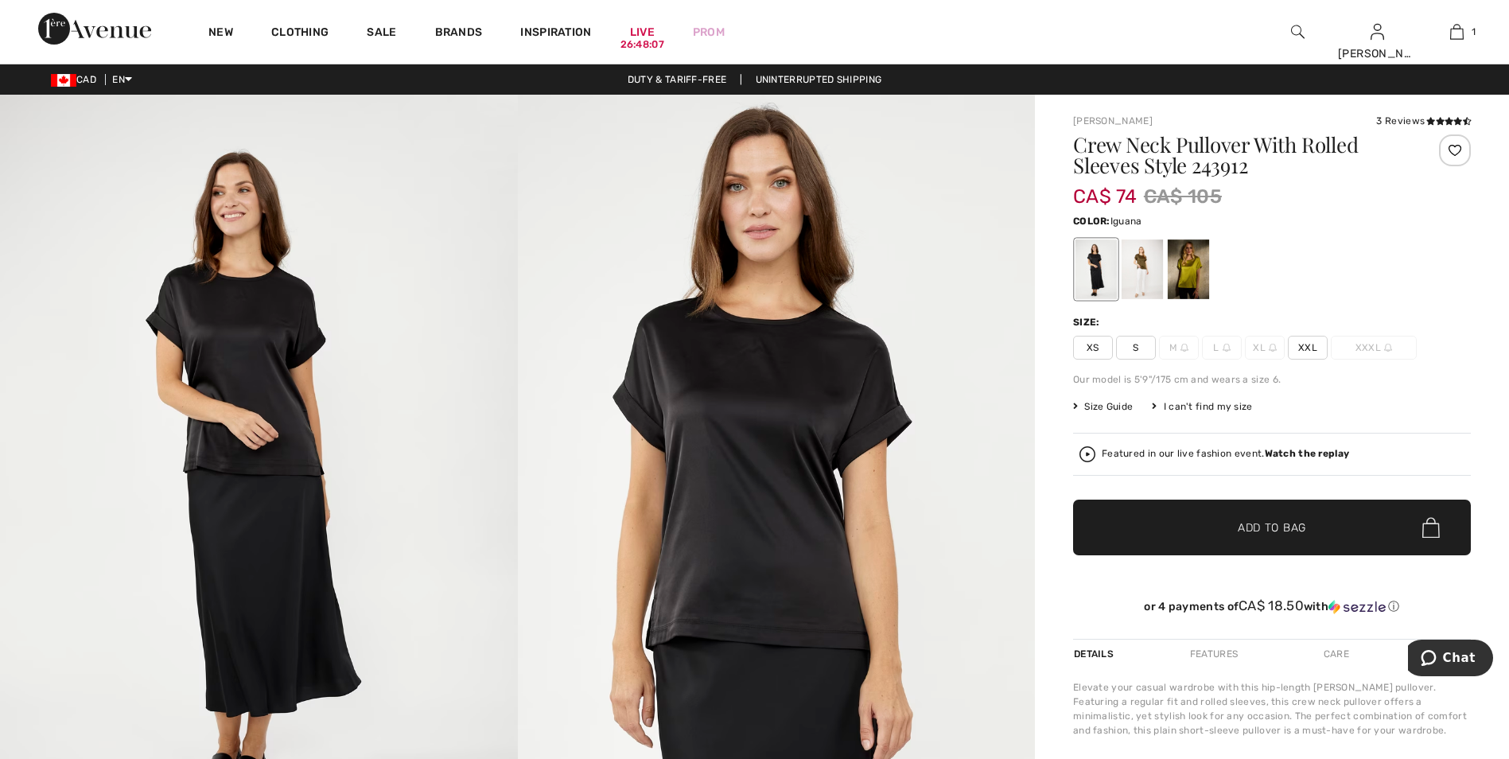
click at [1144, 282] on div at bounding box center [1141, 269] width 41 height 60
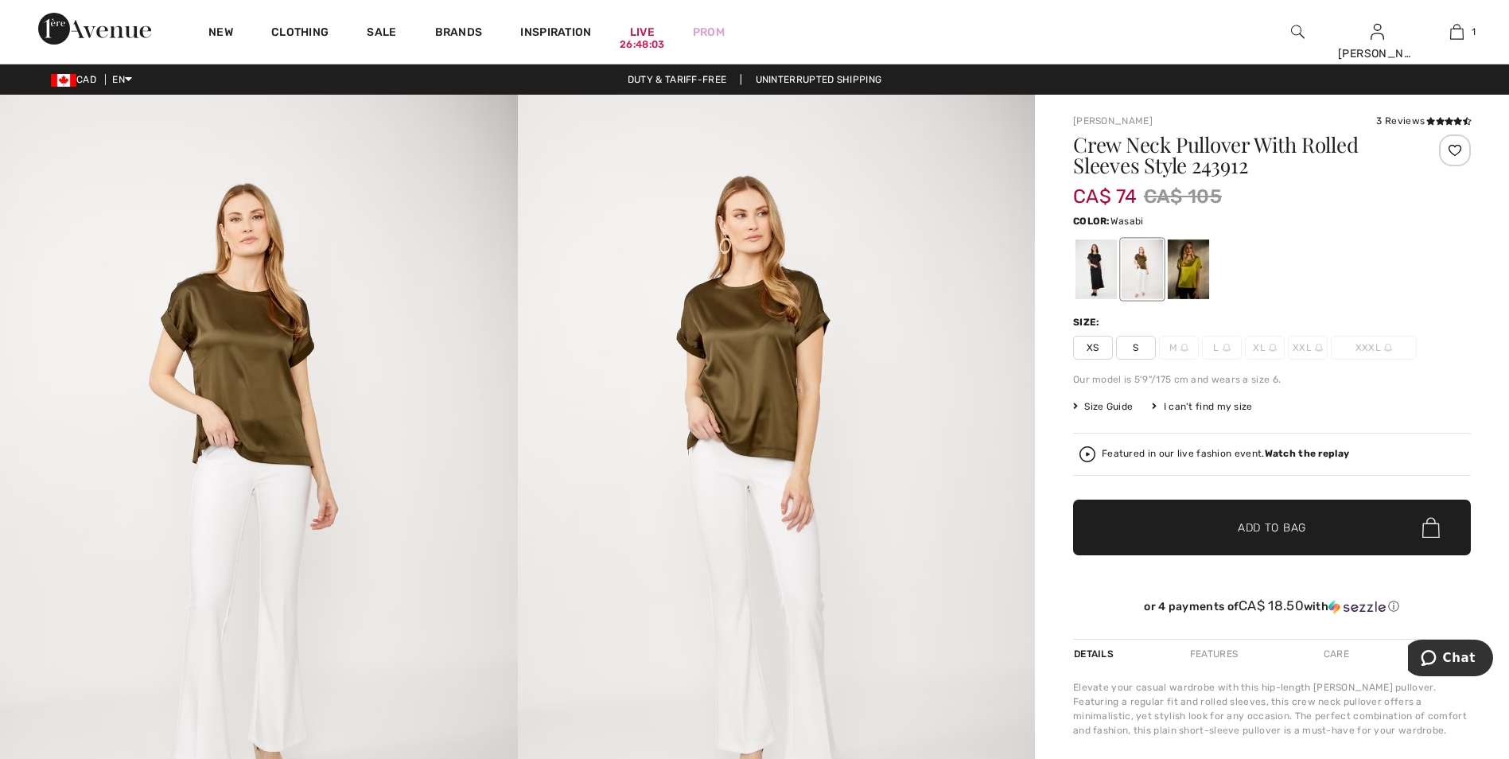
click at [1191, 280] on div at bounding box center [1188, 269] width 41 height 60
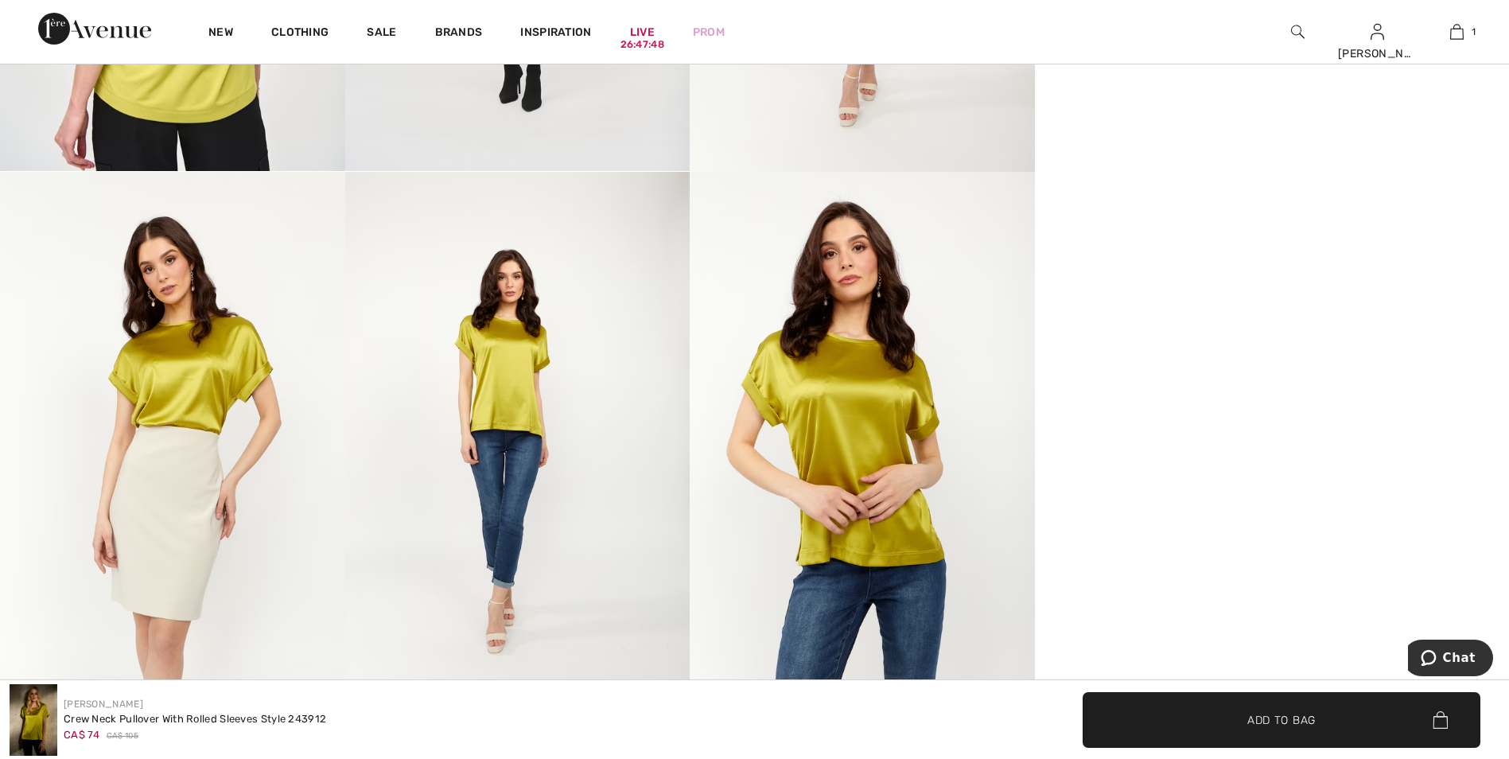
scroll to position [1988, 0]
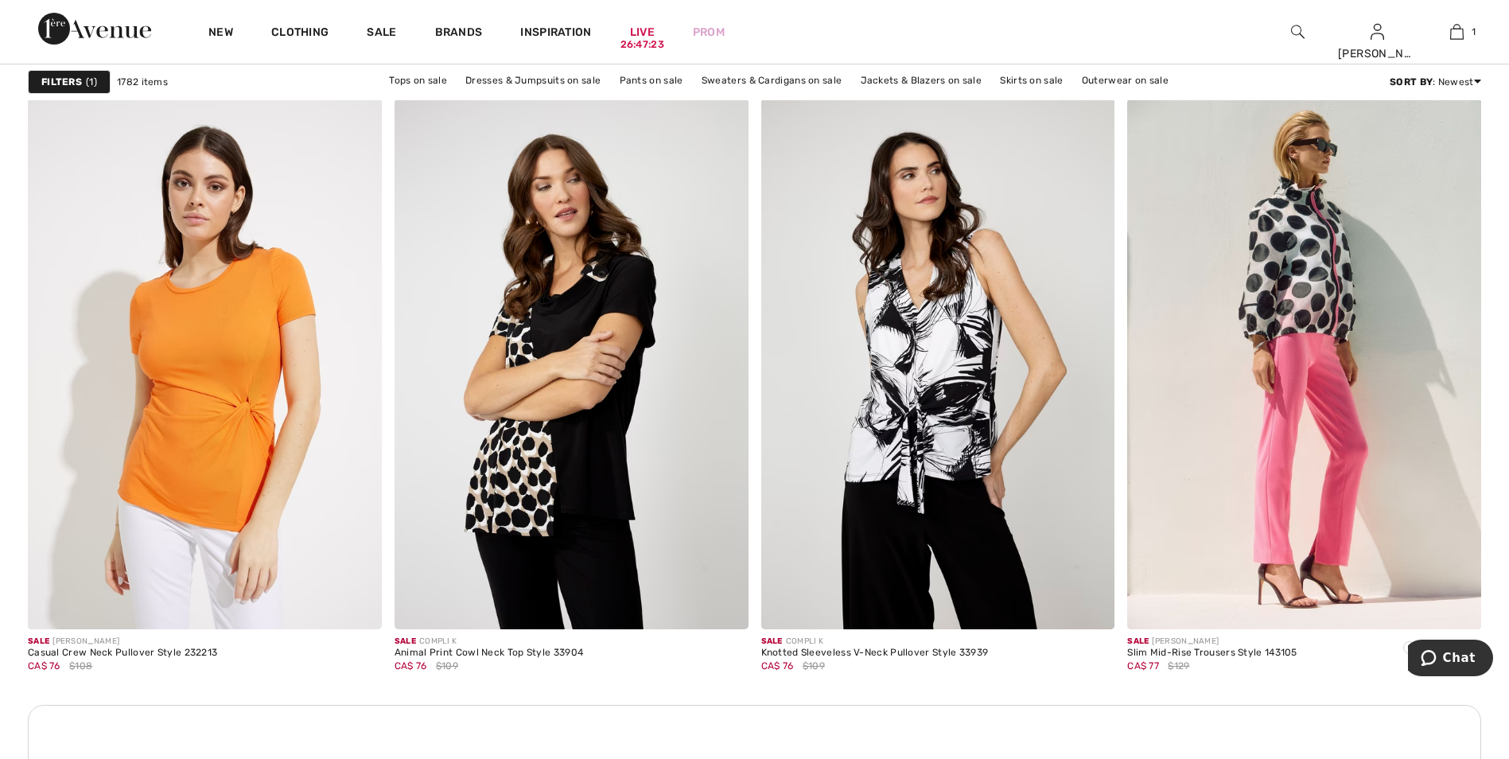
scroll to position [6681, 0]
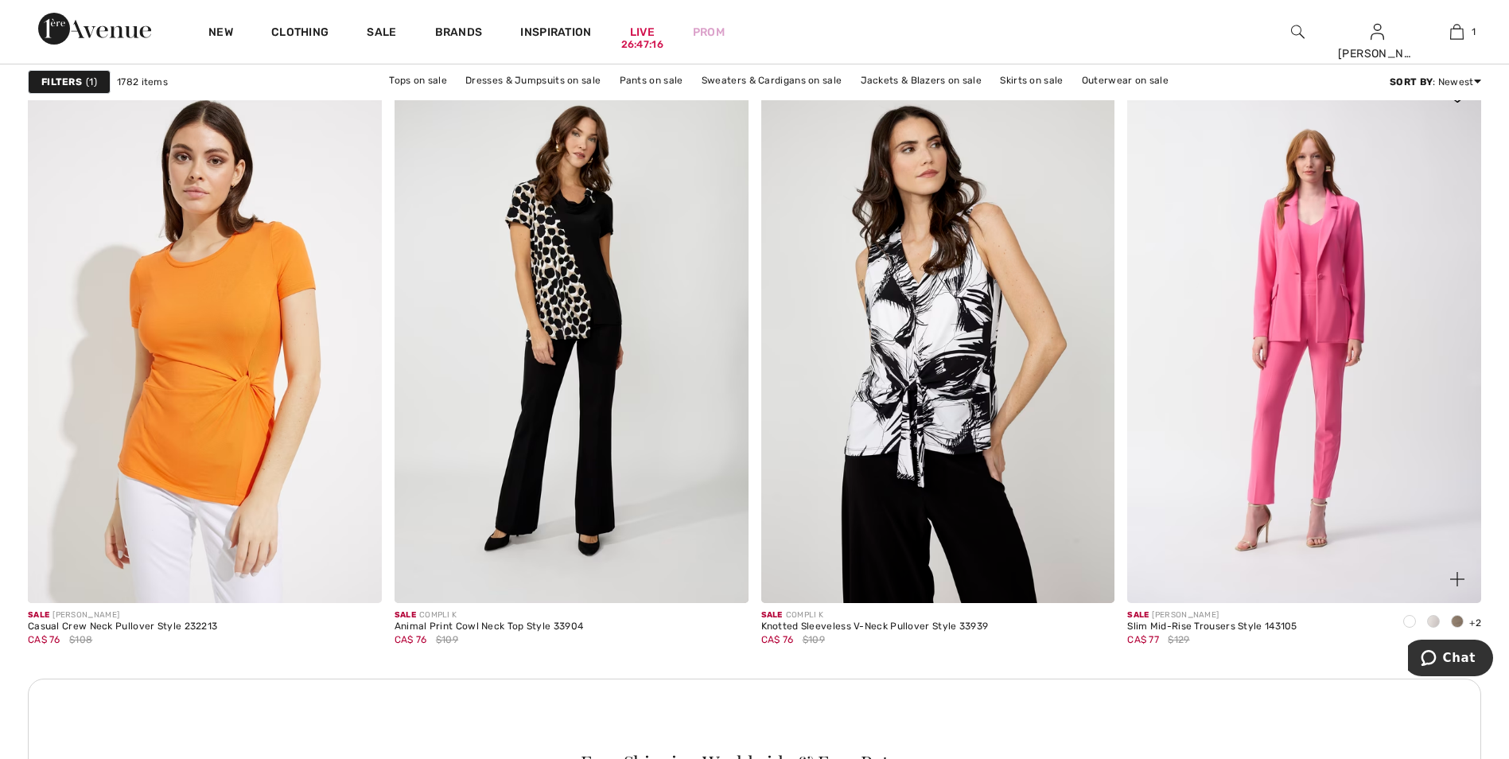
click at [1325, 486] on img at bounding box center [1304, 337] width 354 height 531
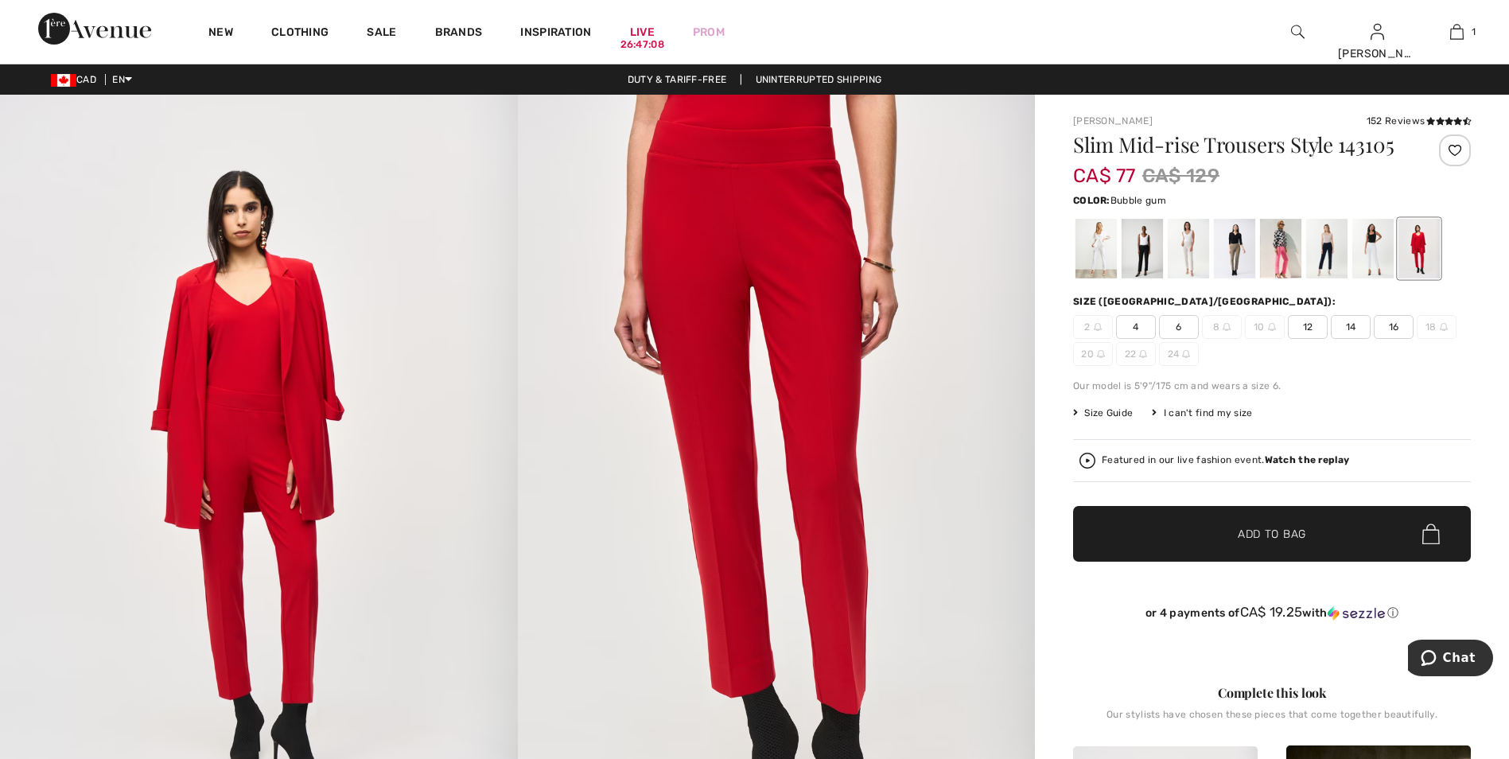
click at [1277, 262] on div at bounding box center [1280, 249] width 41 height 60
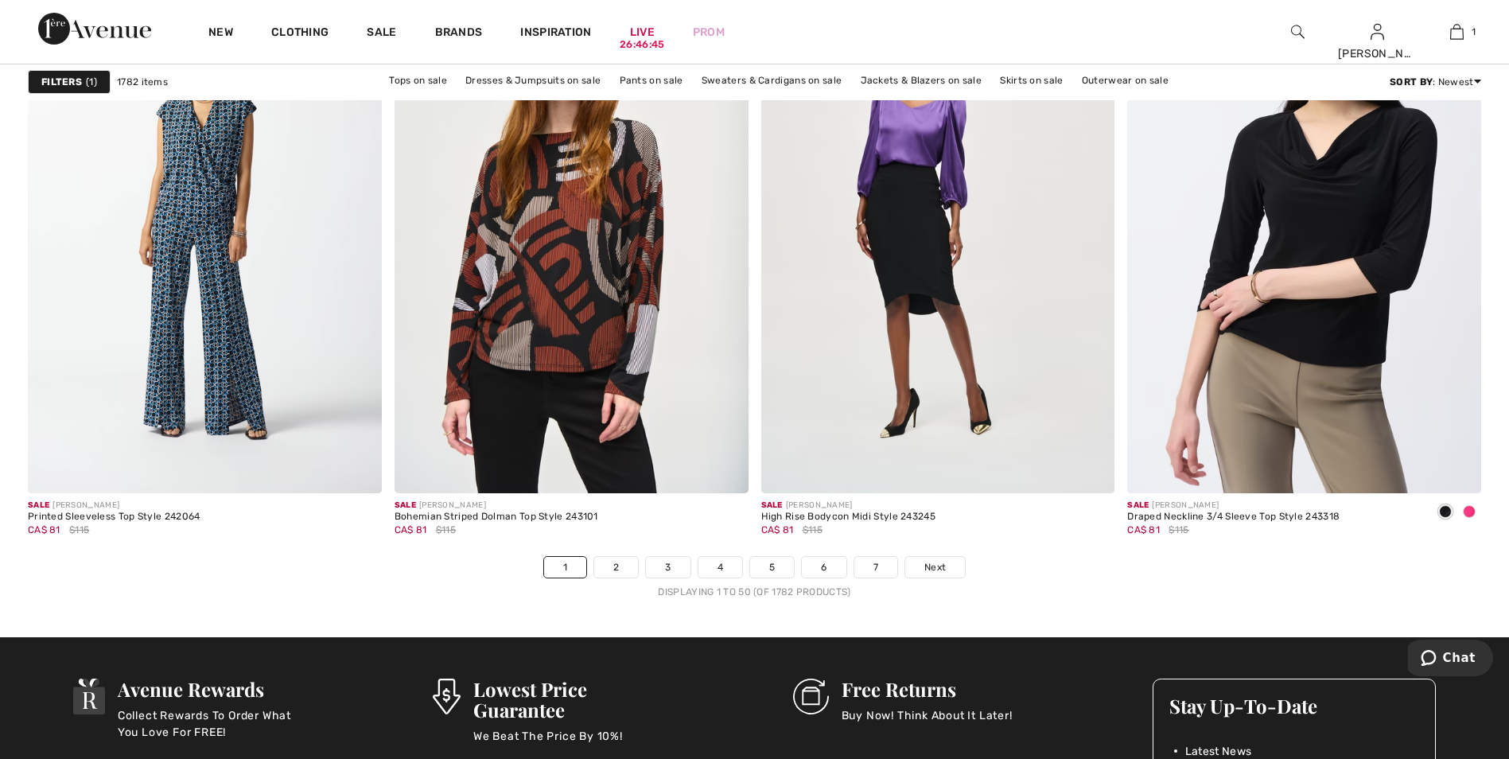
scroll to position [8908, 0]
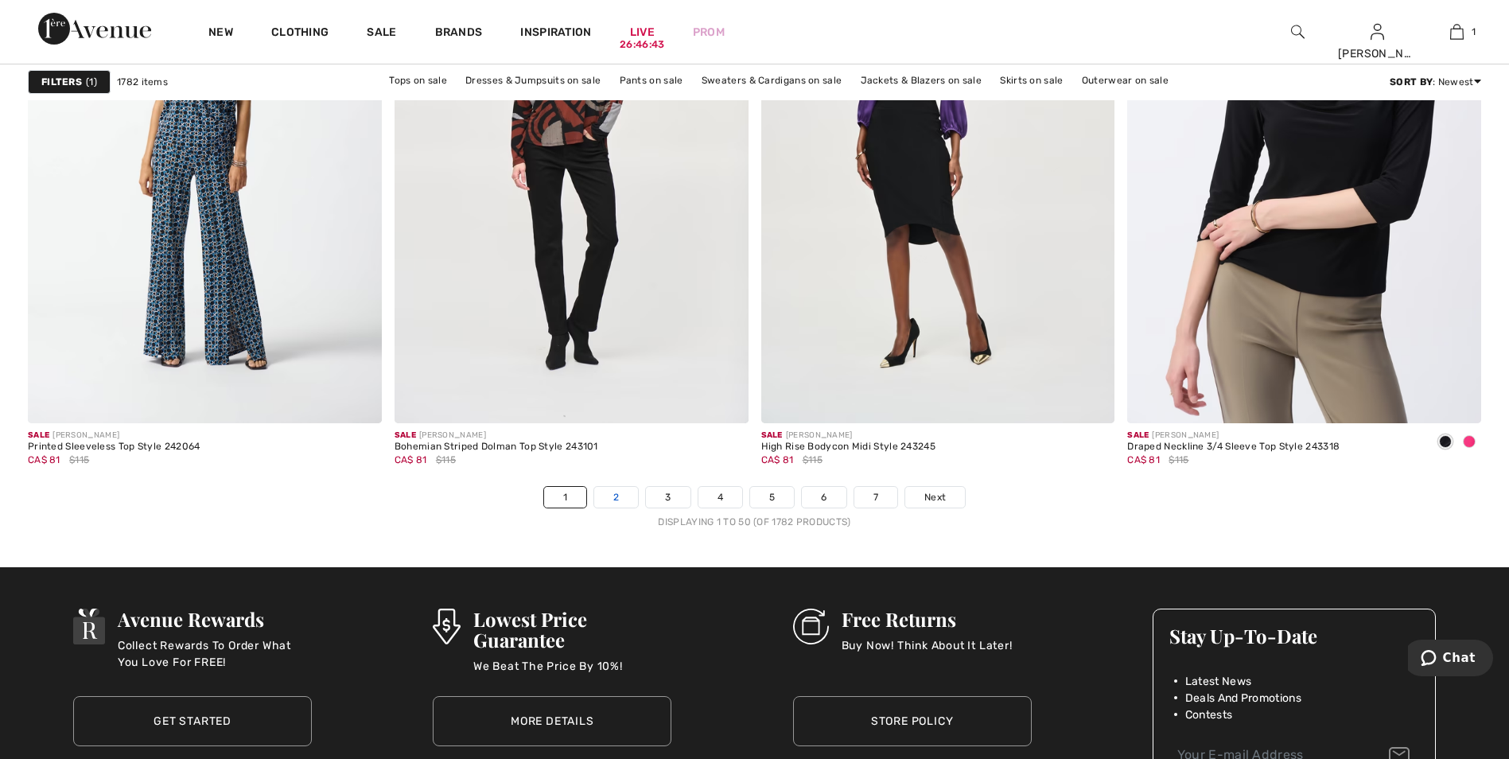
click at [605, 495] on link "2" at bounding box center [616, 497] width 44 height 21
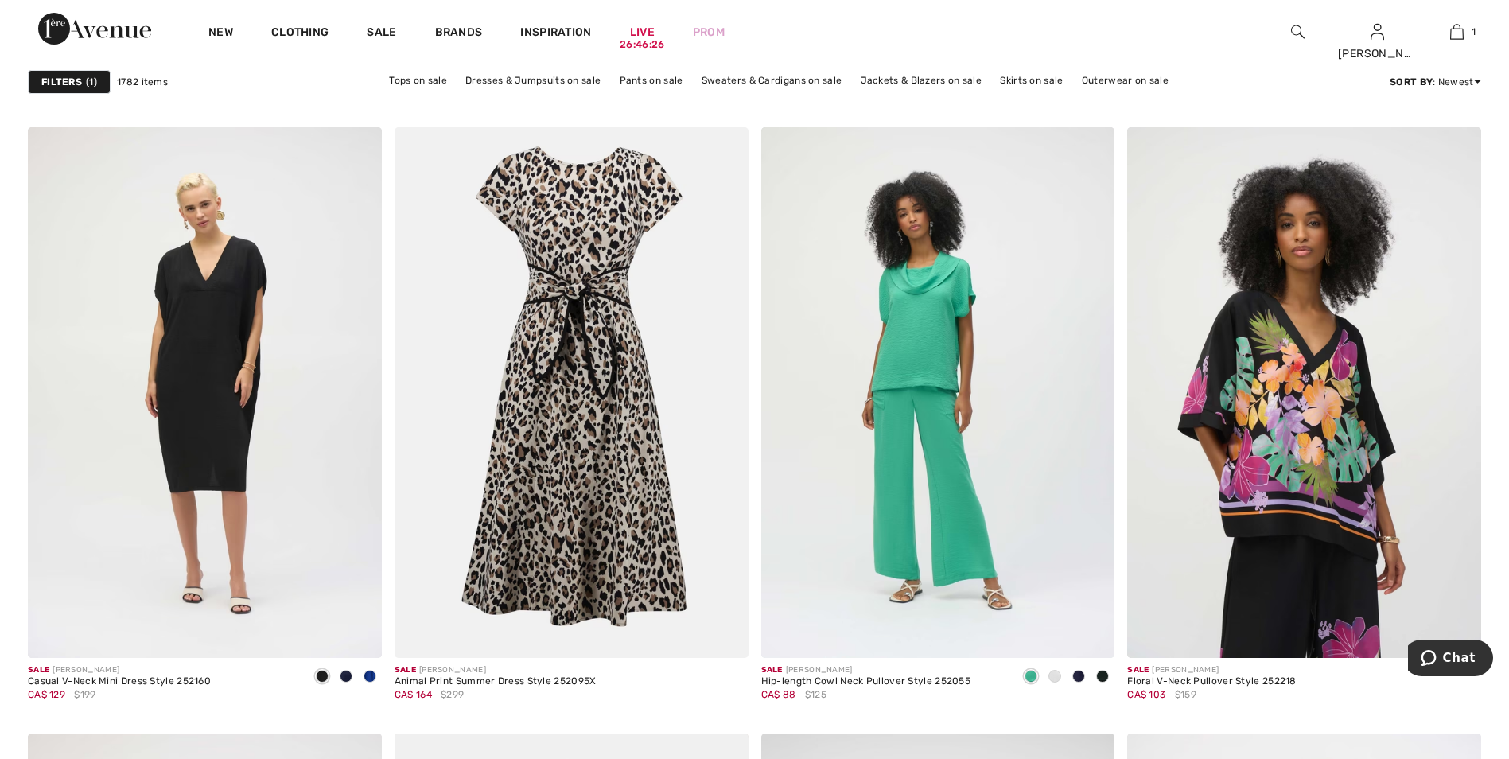
scroll to position [2784, 0]
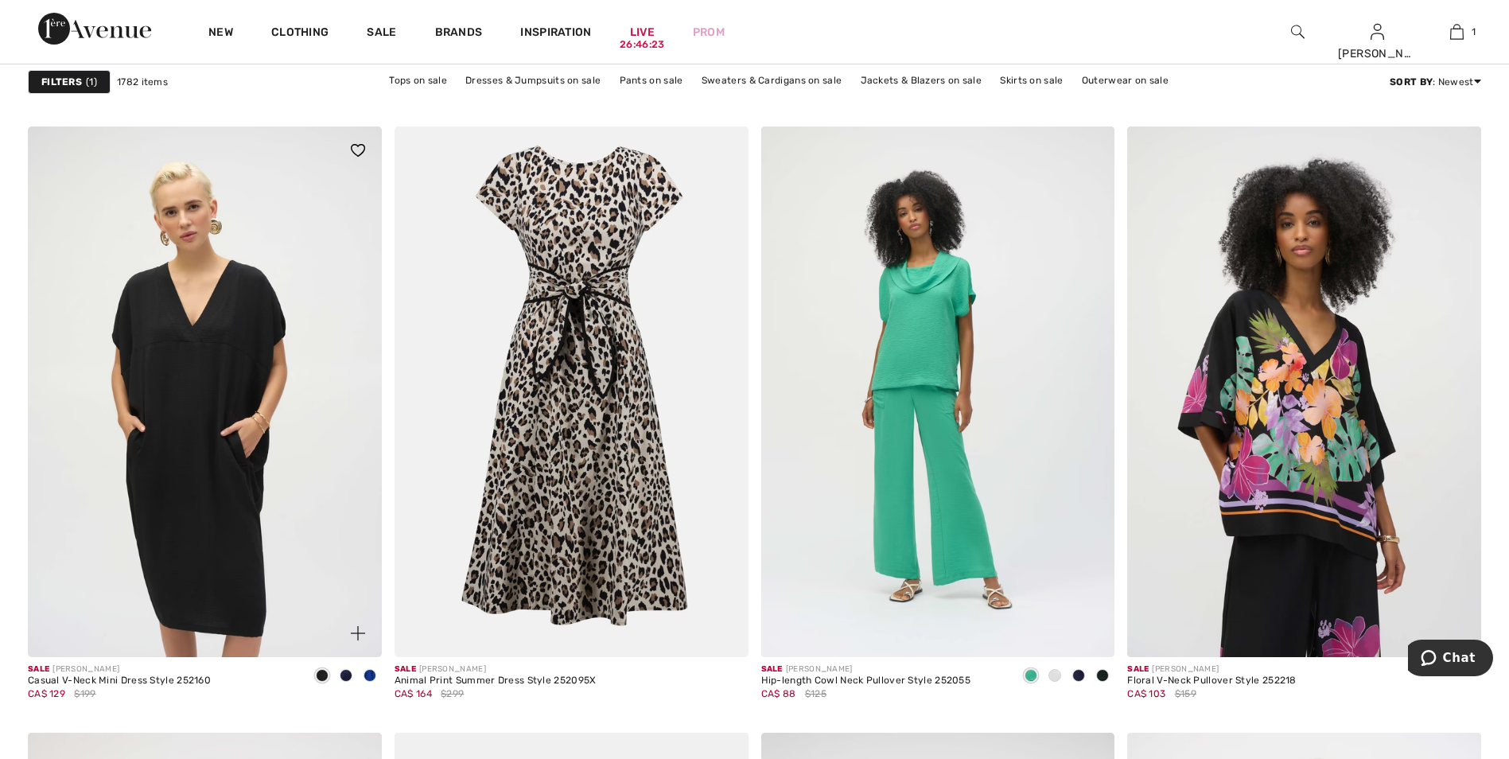
click at [221, 472] on img at bounding box center [205, 391] width 354 height 531
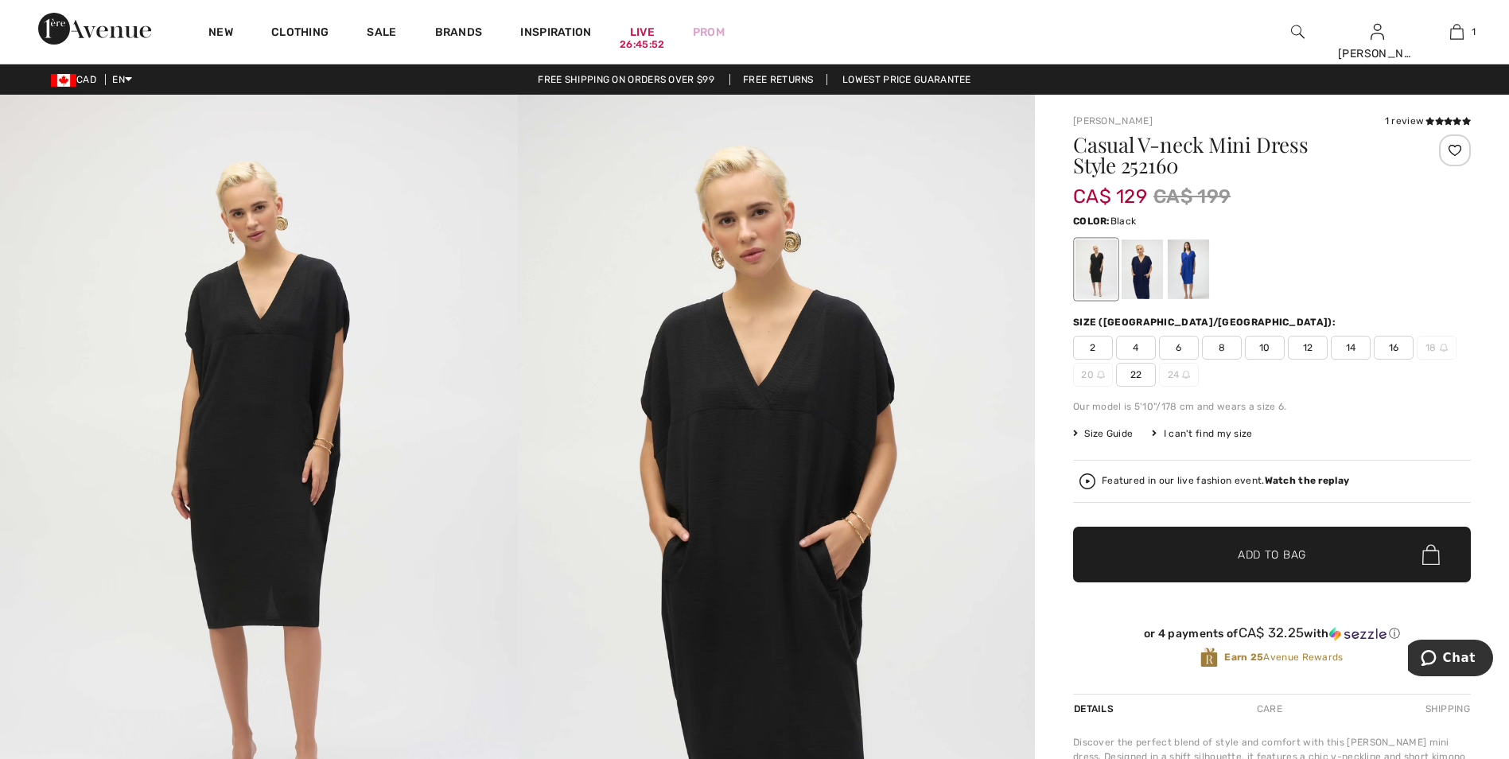
click at [1289, 479] on strong "Watch the replay" at bounding box center [1307, 480] width 85 height 11
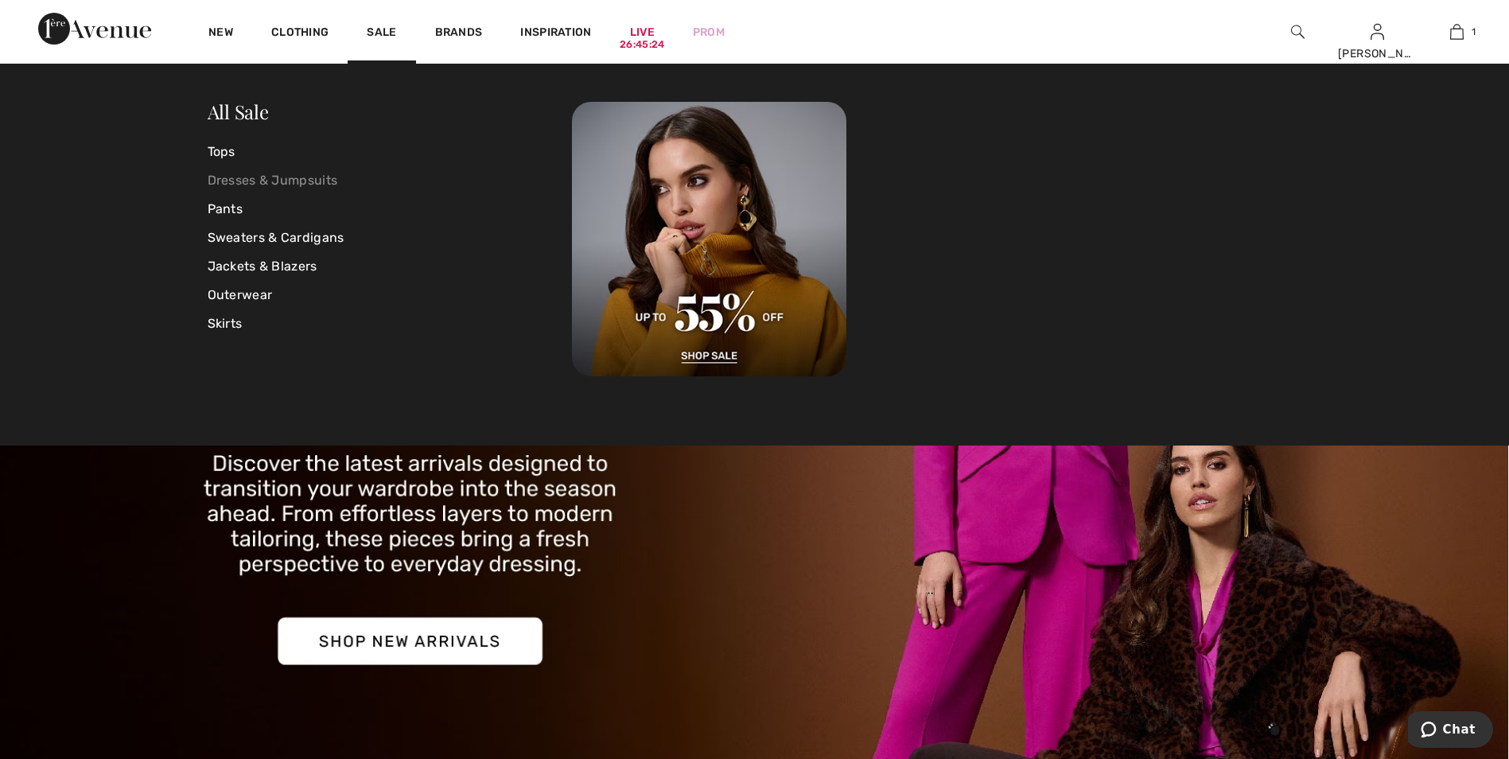
click at [335, 178] on link "Dresses & Jumpsuits" at bounding box center [390, 180] width 365 height 29
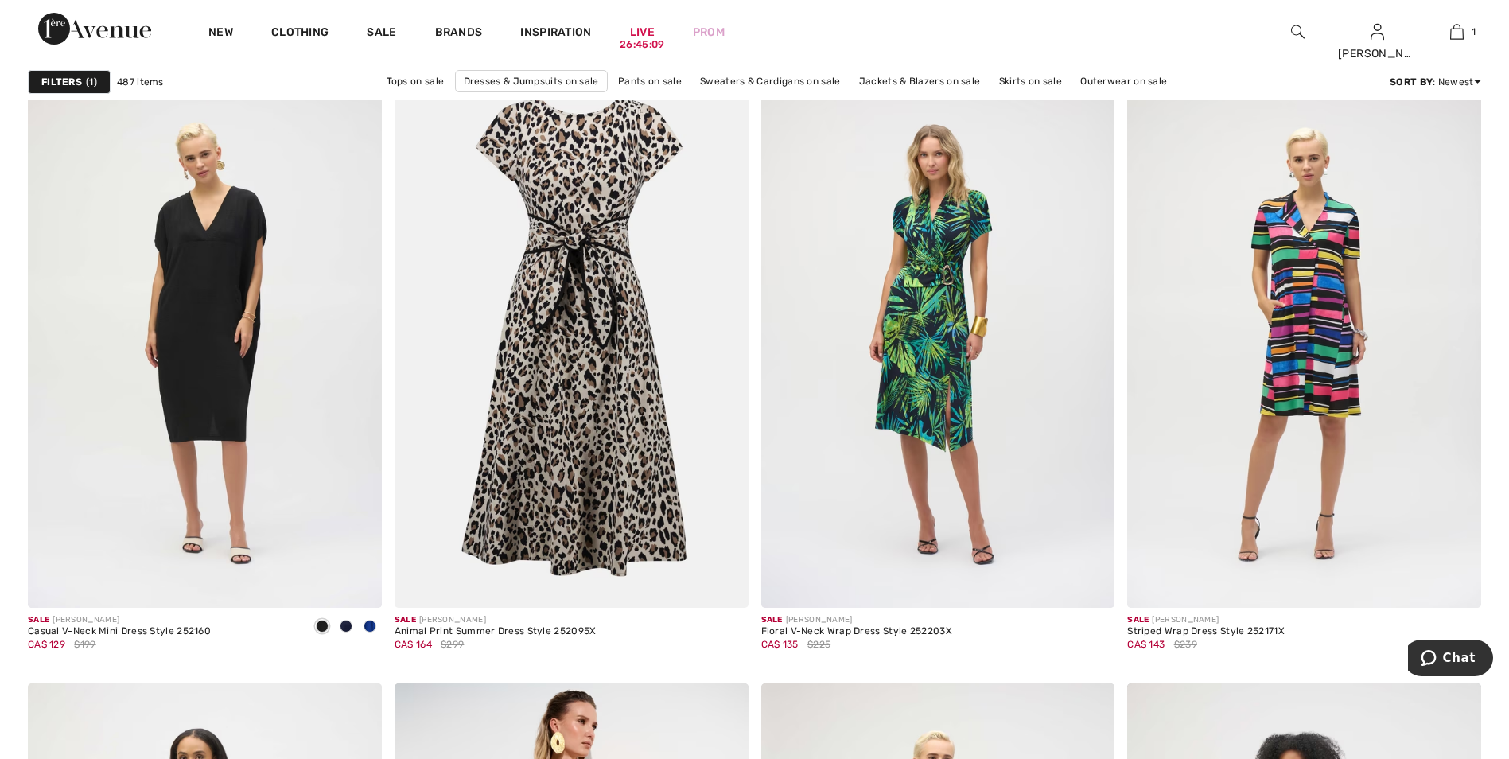
scroll to position [3420, 0]
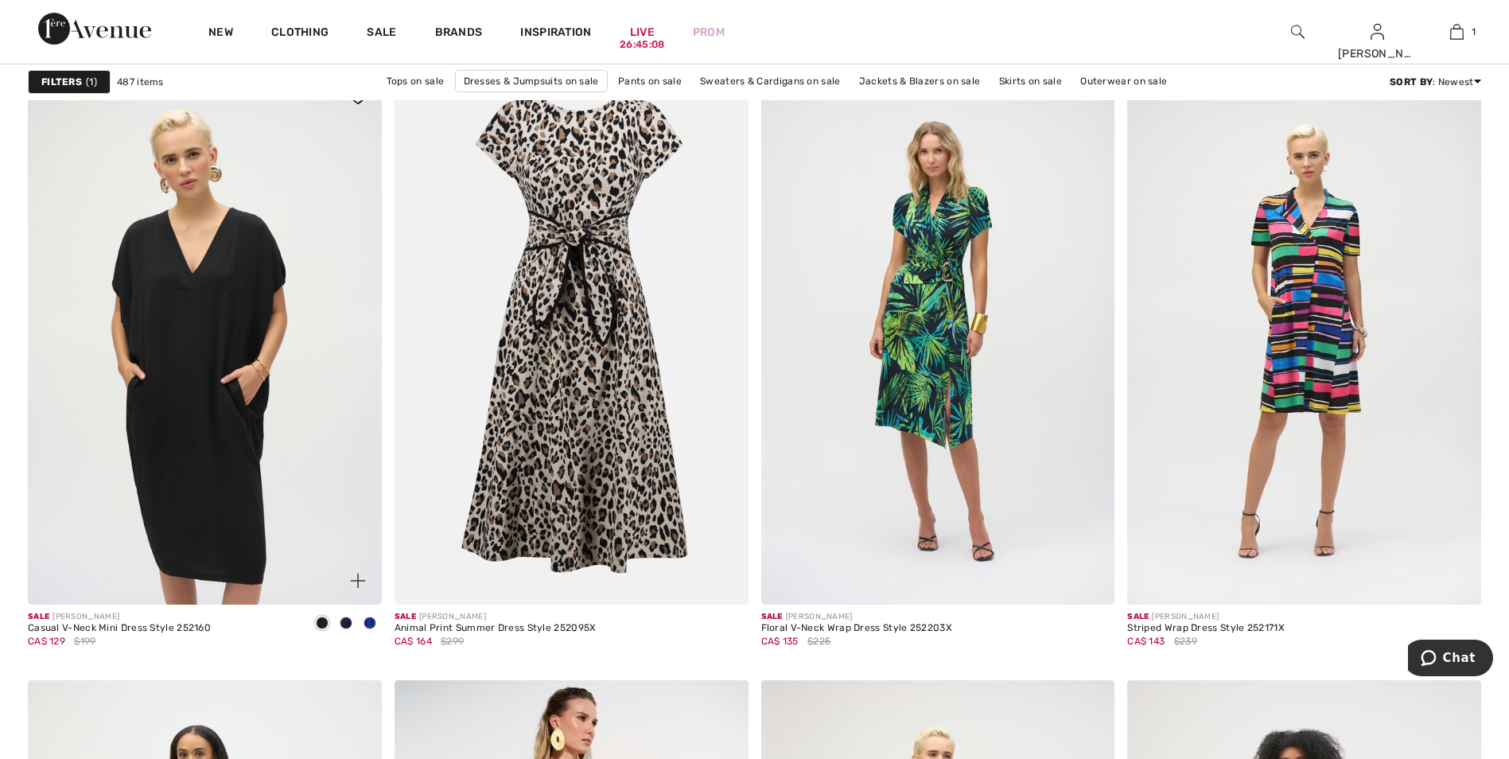
click at [281, 366] on img at bounding box center [205, 339] width 354 height 531
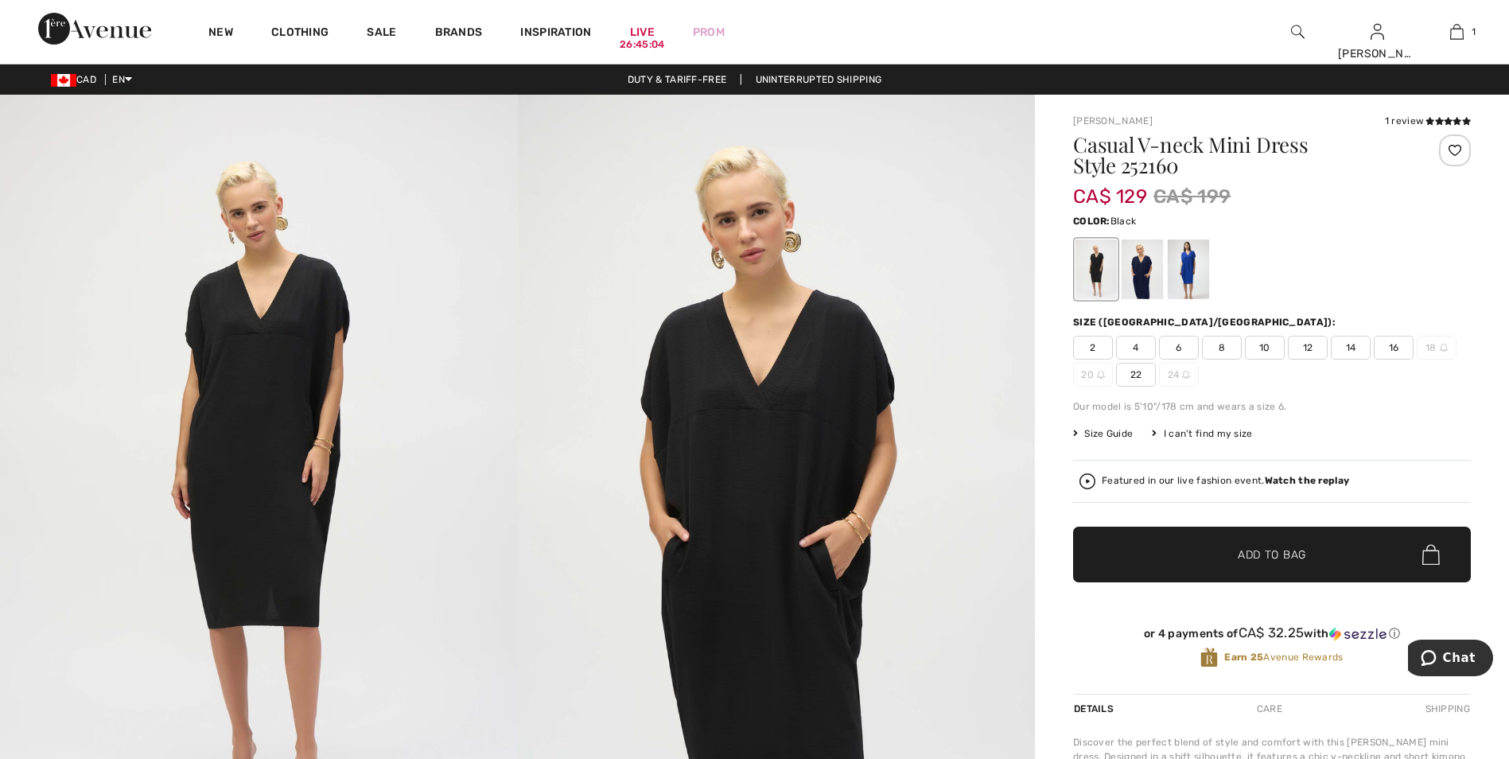
click at [1181, 347] on span "6" at bounding box center [1179, 348] width 40 height 24
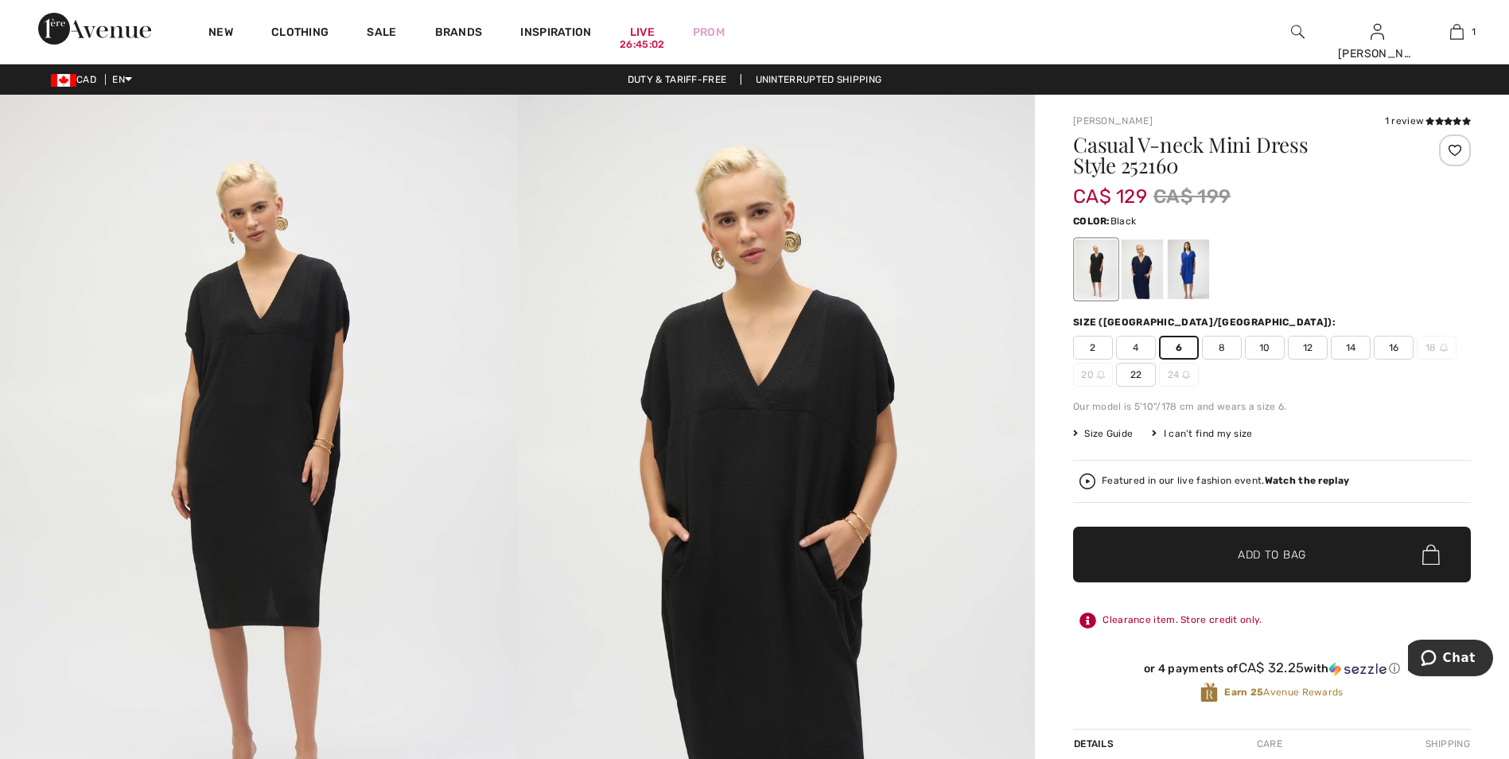
click at [1286, 553] on span "Add to Bag" at bounding box center [1272, 554] width 68 height 17
click at [1461, 36] on img at bounding box center [1457, 31] width 14 height 19
